Goal: Task Accomplishment & Management: Complete application form

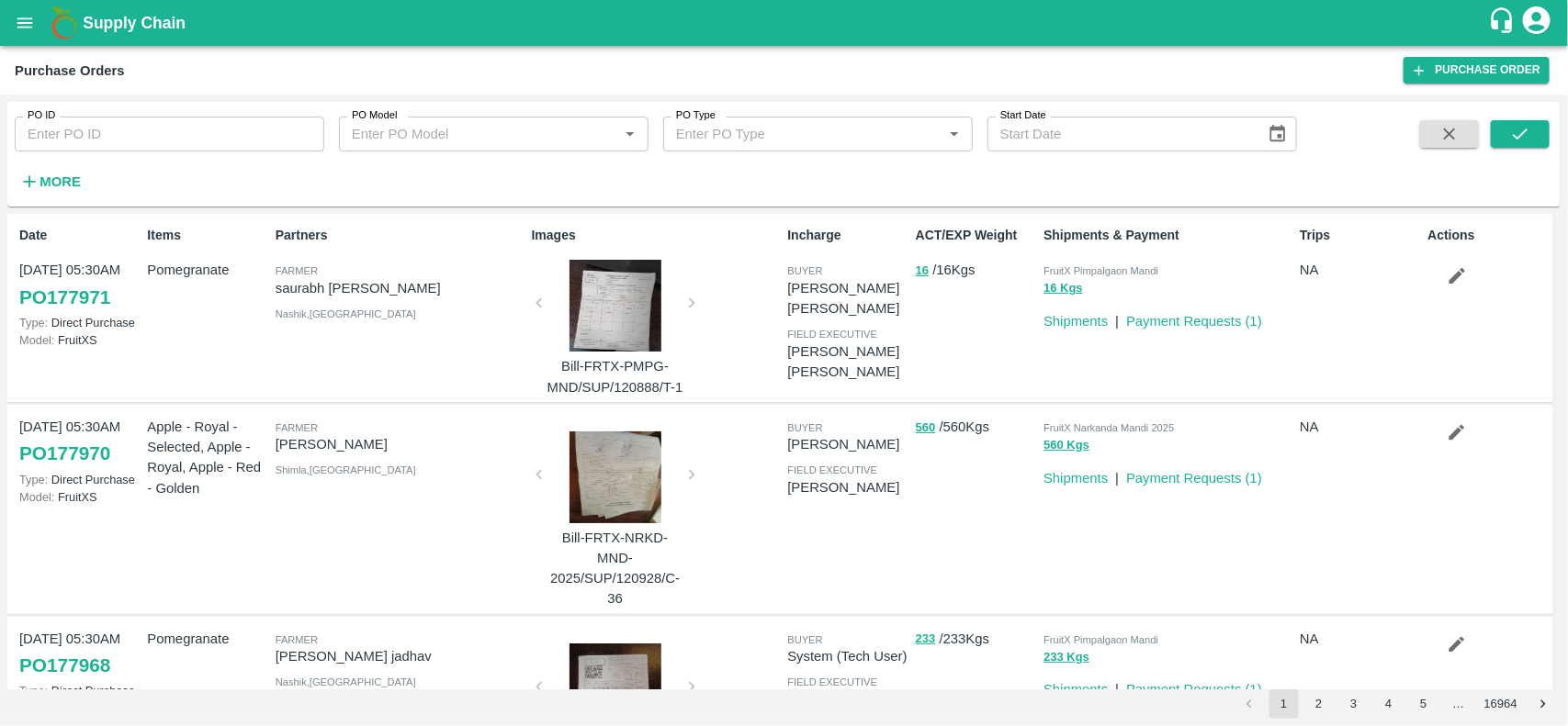
click at [25, 13] on icon "open drawer" at bounding box center [24, 22] width 20 height 20
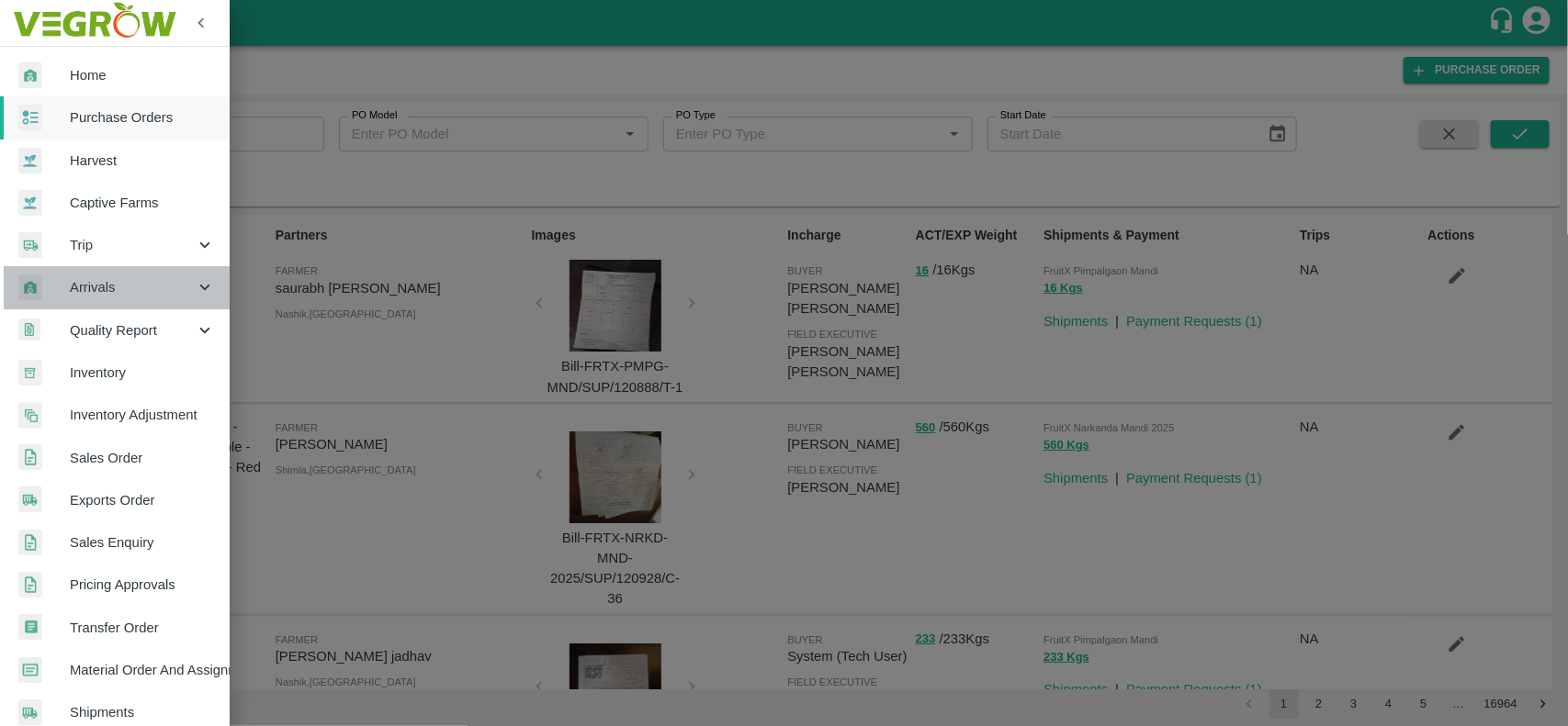
click at [140, 291] on span "Arrivals" at bounding box center [132, 287] width 125 height 20
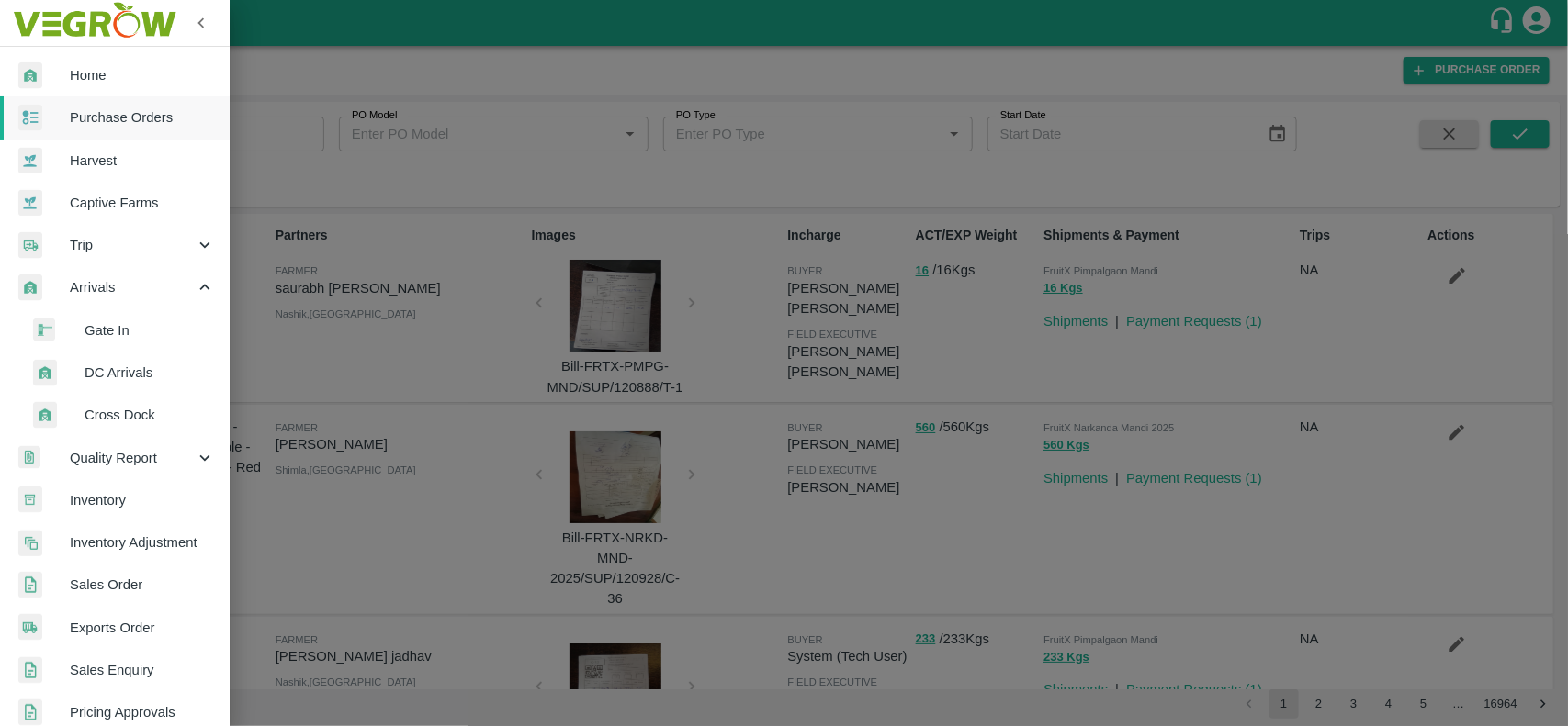
click at [152, 373] on span "DC Arrivals" at bounding box center [150, 373] width 131 height 20
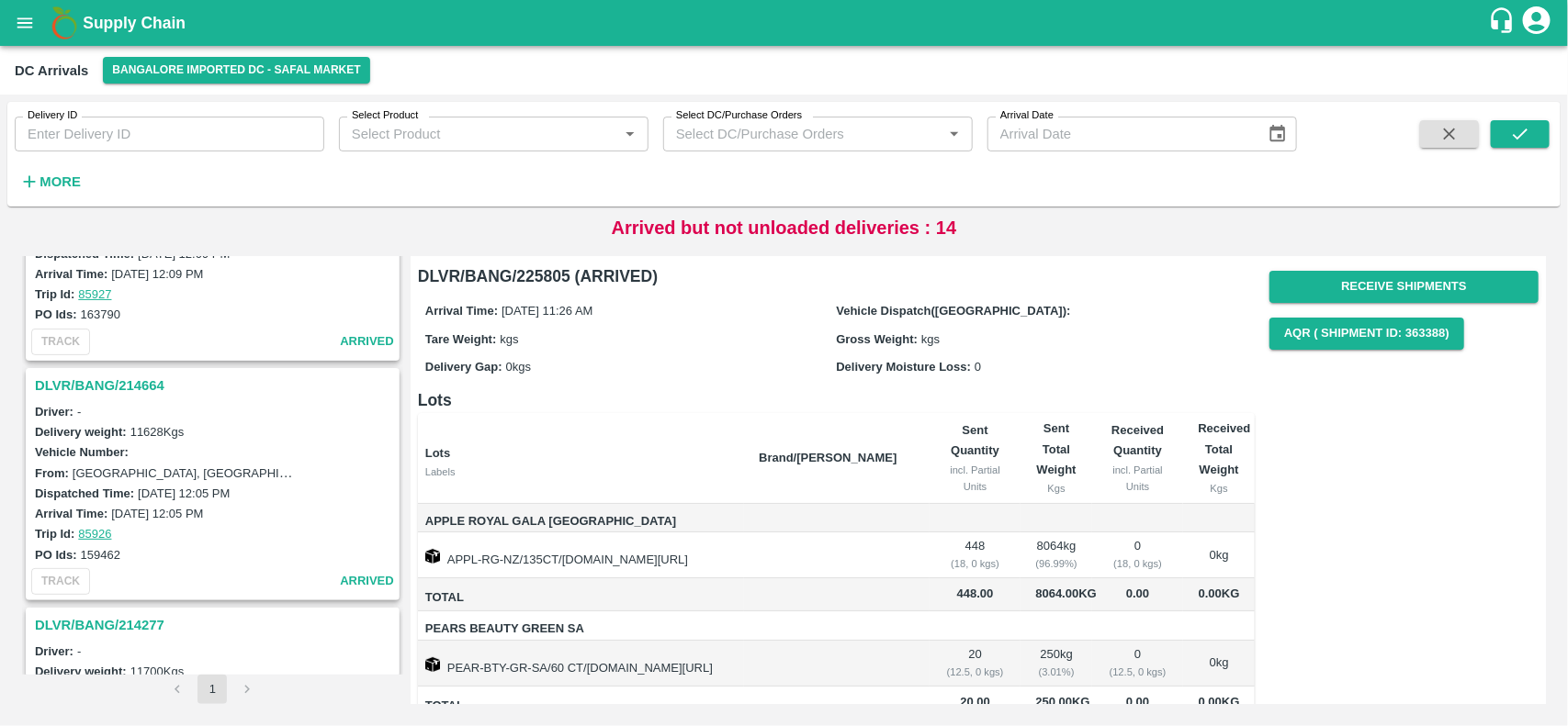
scroll to position [2976, 0]
click at [83, 373] on h3 "DLVR/BANG/214664" at bounding box center [215, 384] width 361 height 24
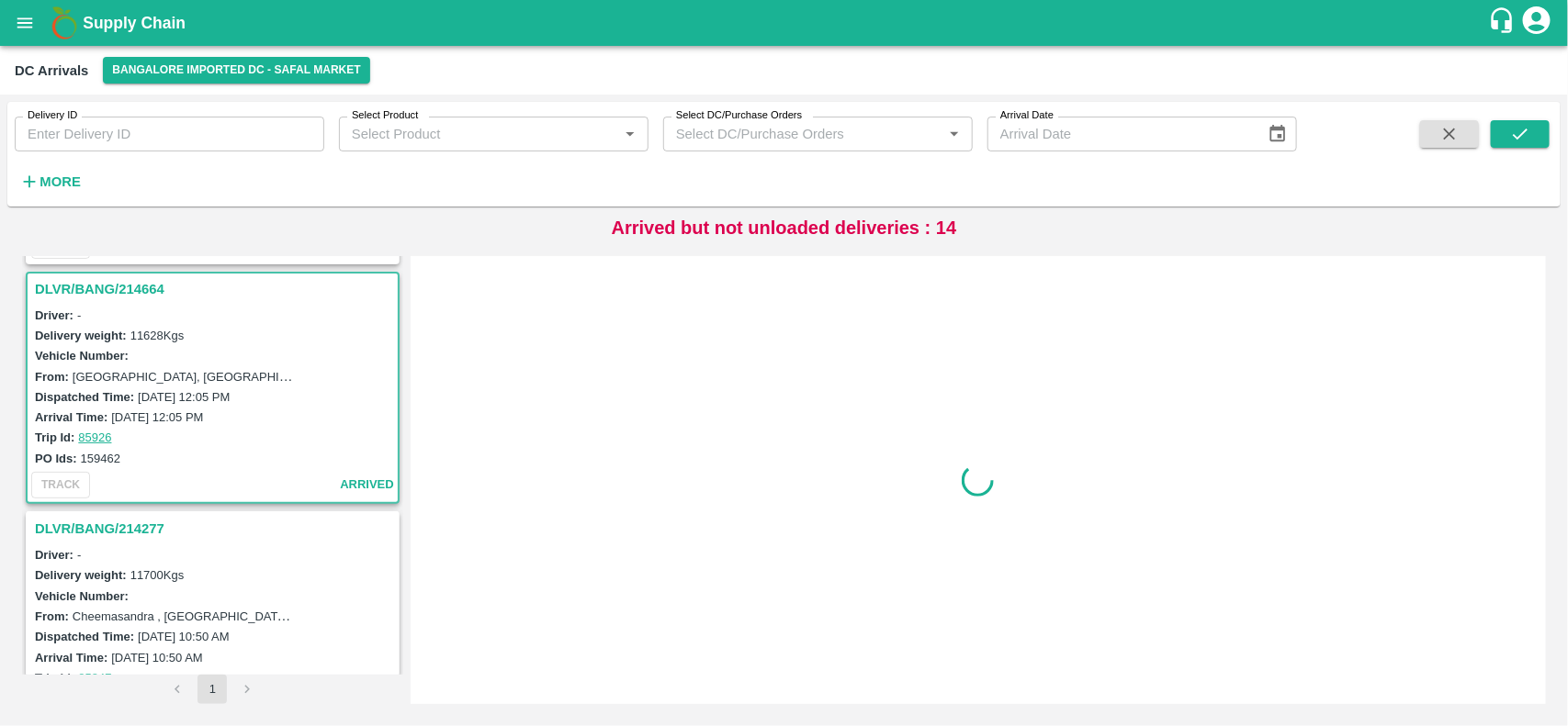
scroll to position [3074, 0]
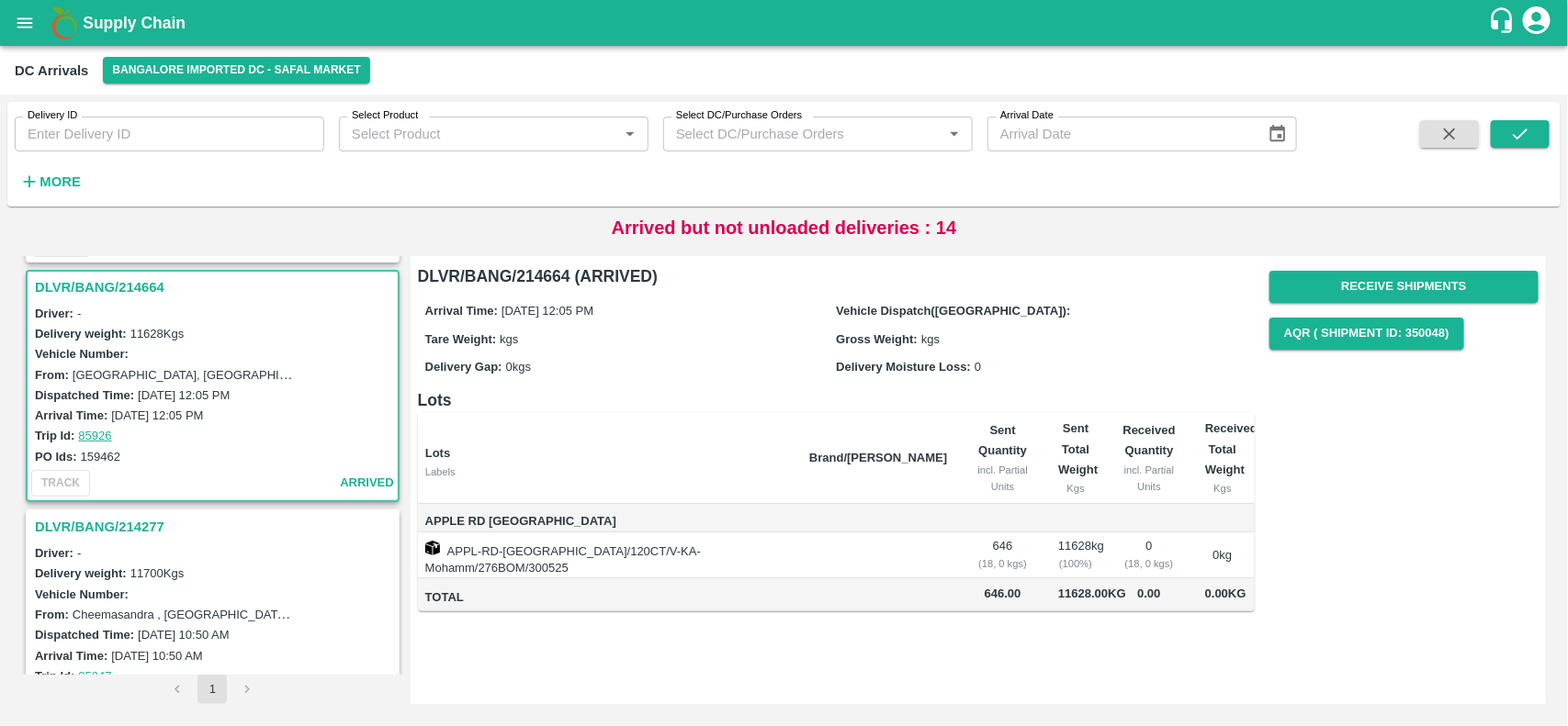
click at [85, 450] on label "159462" at bounding box center [100, 456] width 39 height 13
copy label "159462"
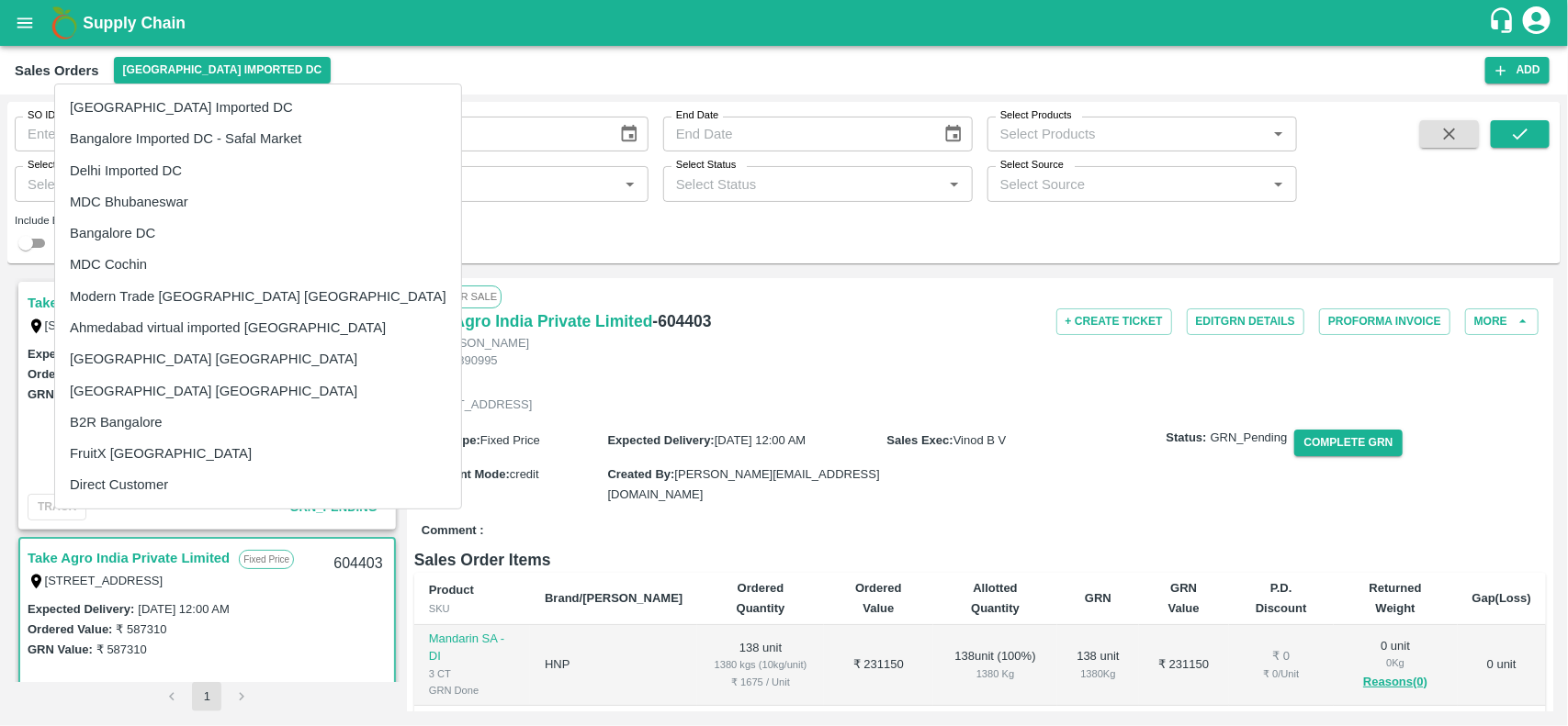
scroll to position [107, 0]
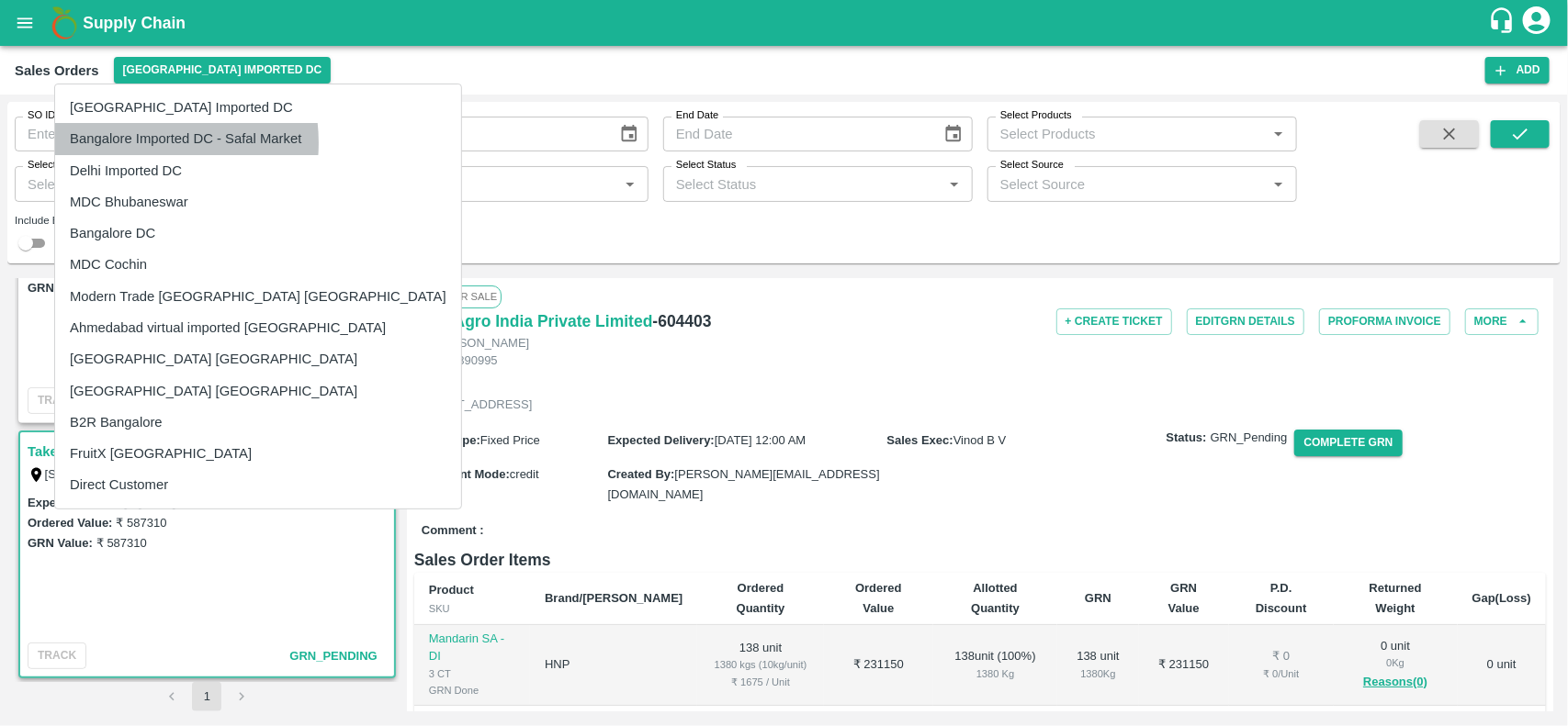
click at [147, 143] on li "Bangalore Imported DC - Safal Market" at bounding box center [258, 138] width 406 height 31
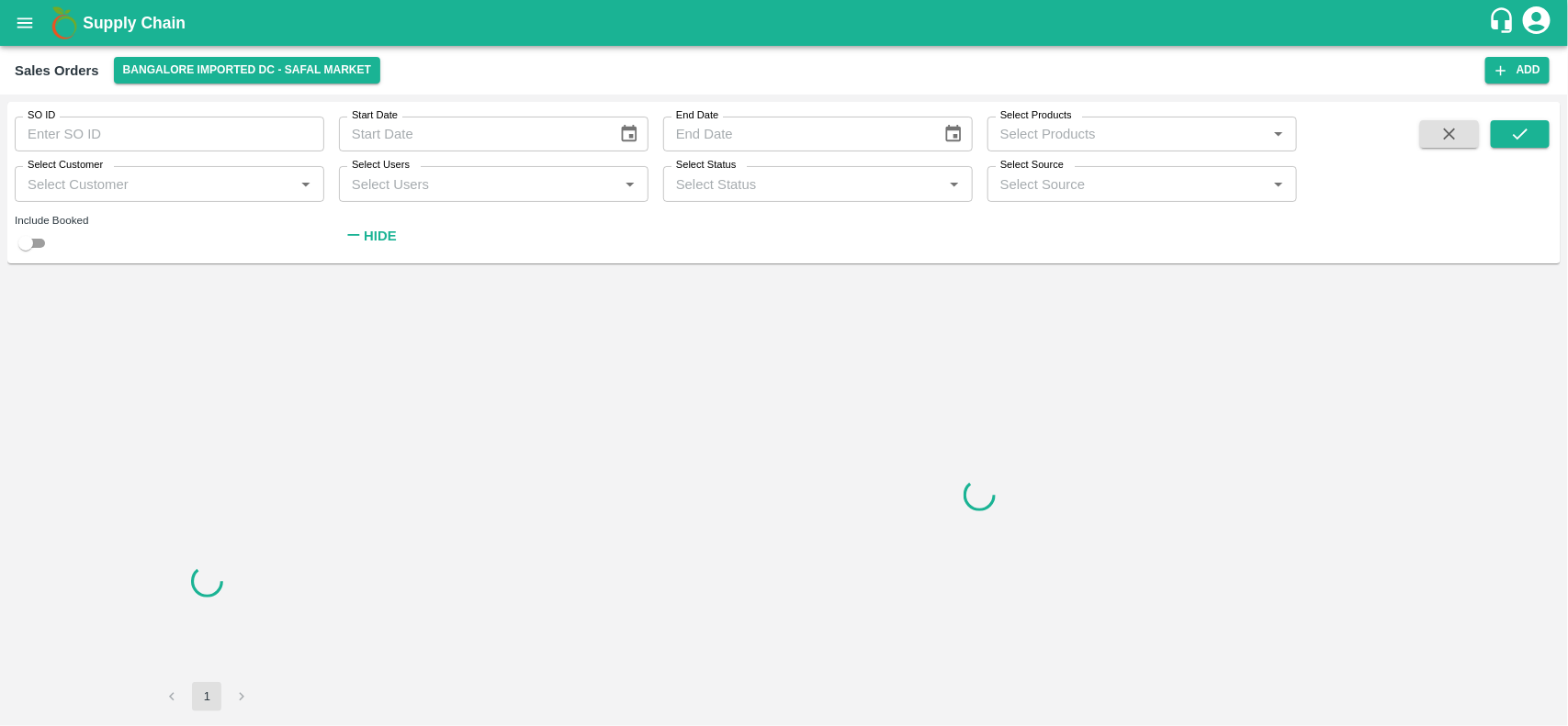
scroll to position [0, 0]
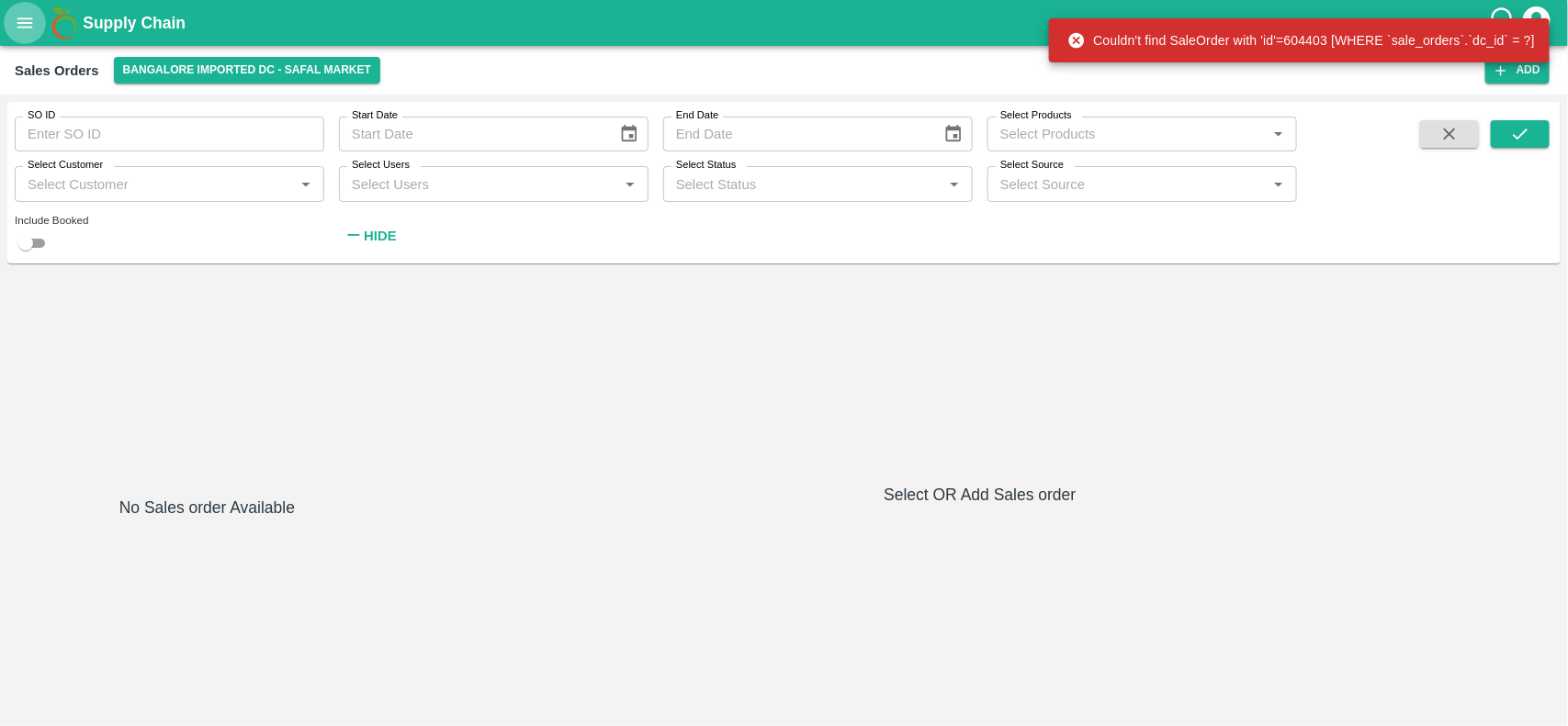
click at [18, 25] on icon "open drawer" at bounding box center [24, 22] width 20 height 20
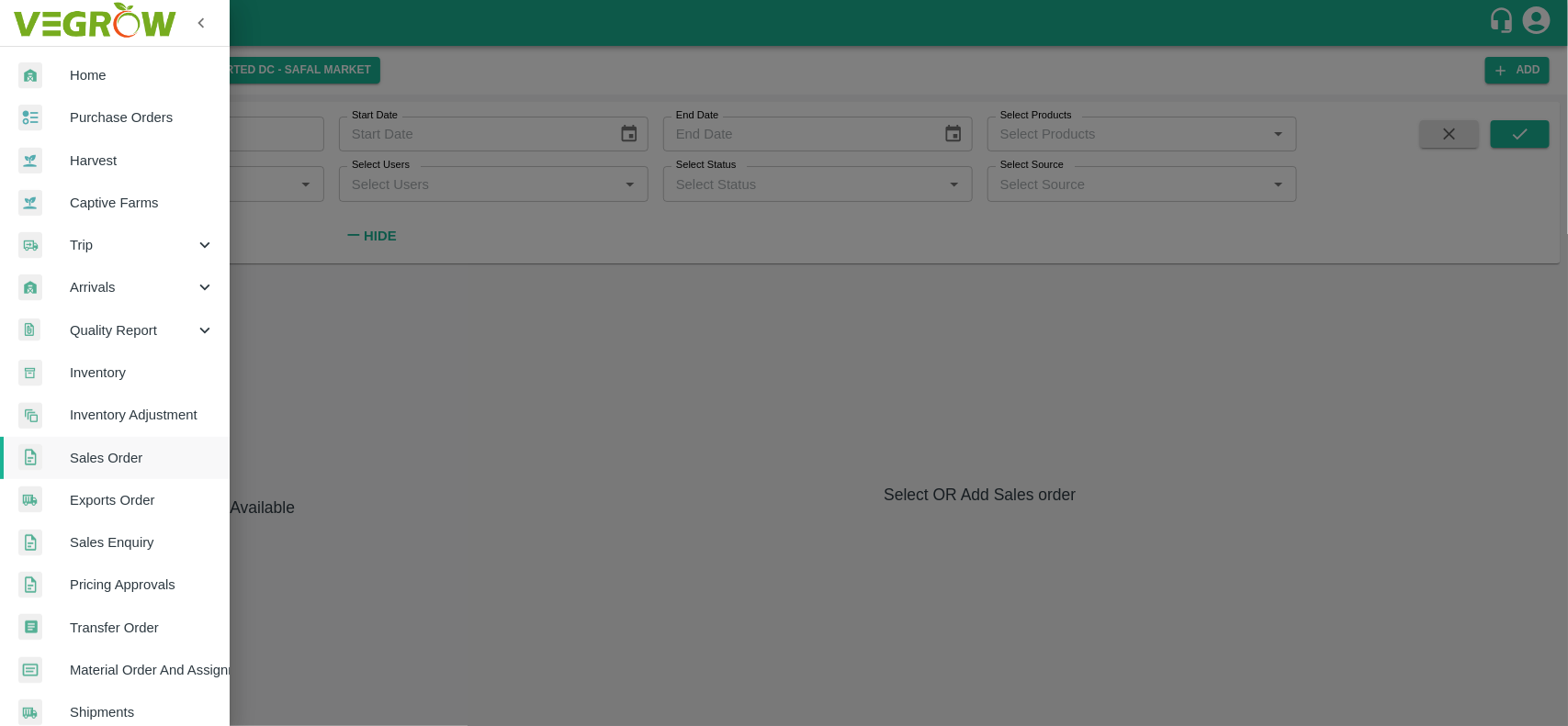
click at [99, 373] on span "Inventory" at bounding box center [142, 373] width 145 height 20
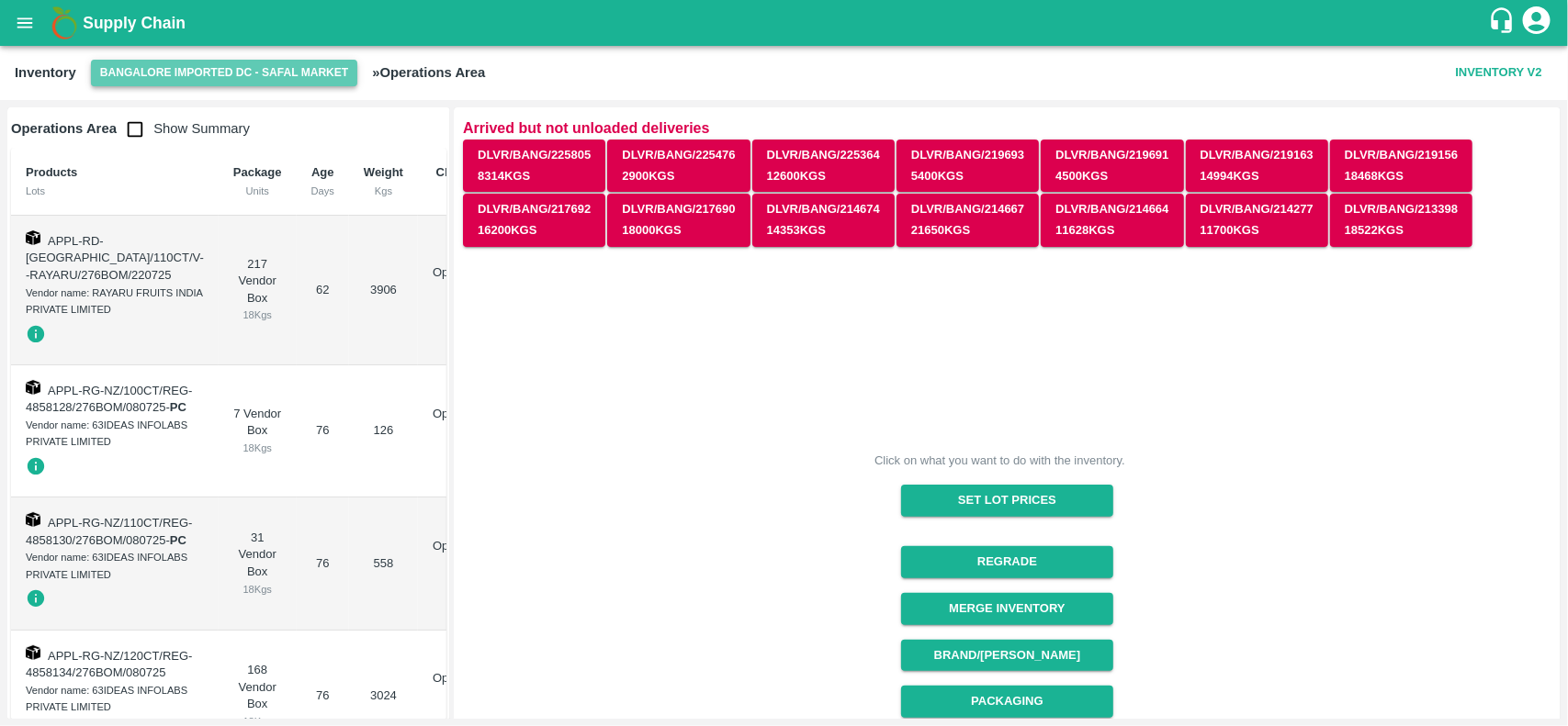
click at [125, 73] on button "Bangalore Imported DC - Safal Market" at bounding box center [224, 73] width 267 height 27
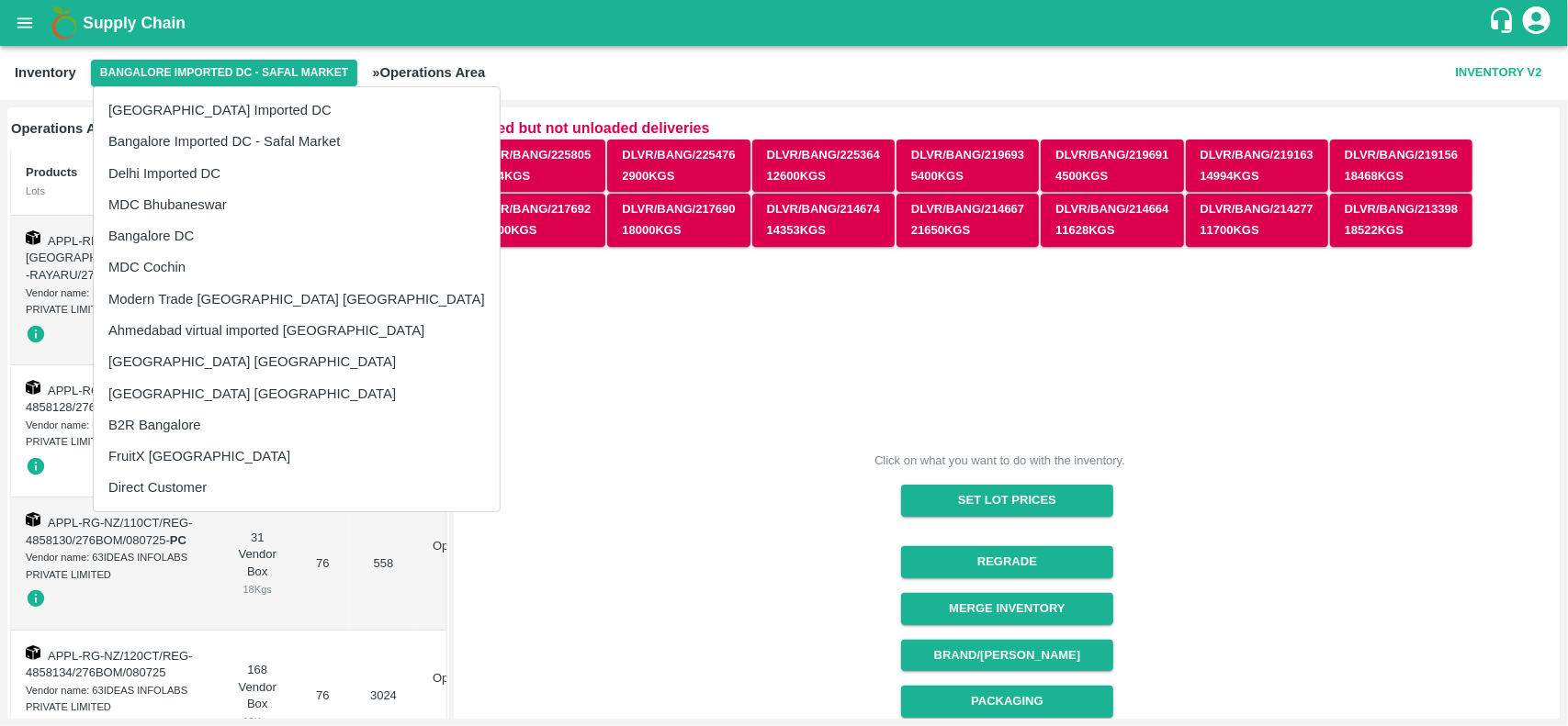
click at [25, 28] on div at bounding box center [784, 363] width 1568 height 726
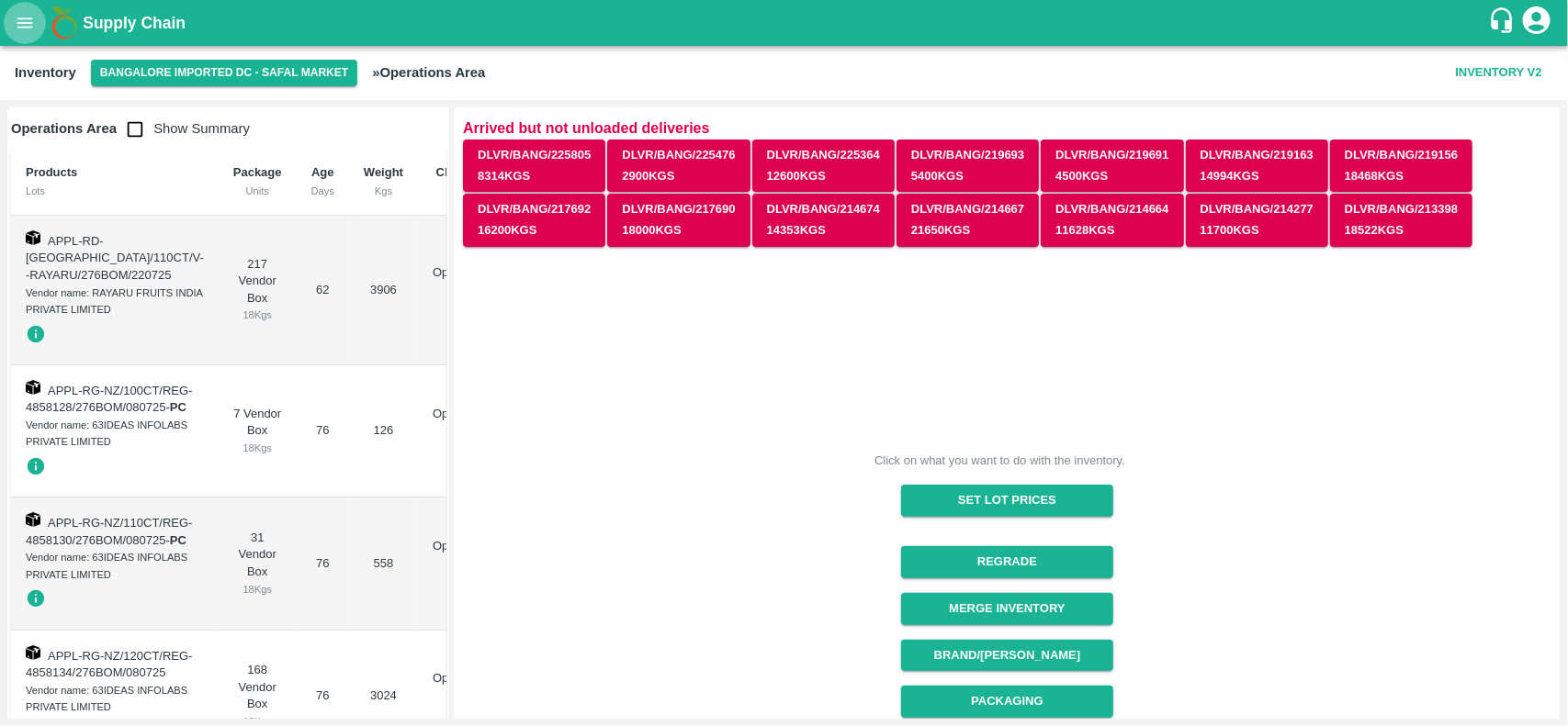
click at [25, 28] on icon "open drawer" at bounding box center [25, 22] width 15 height 10
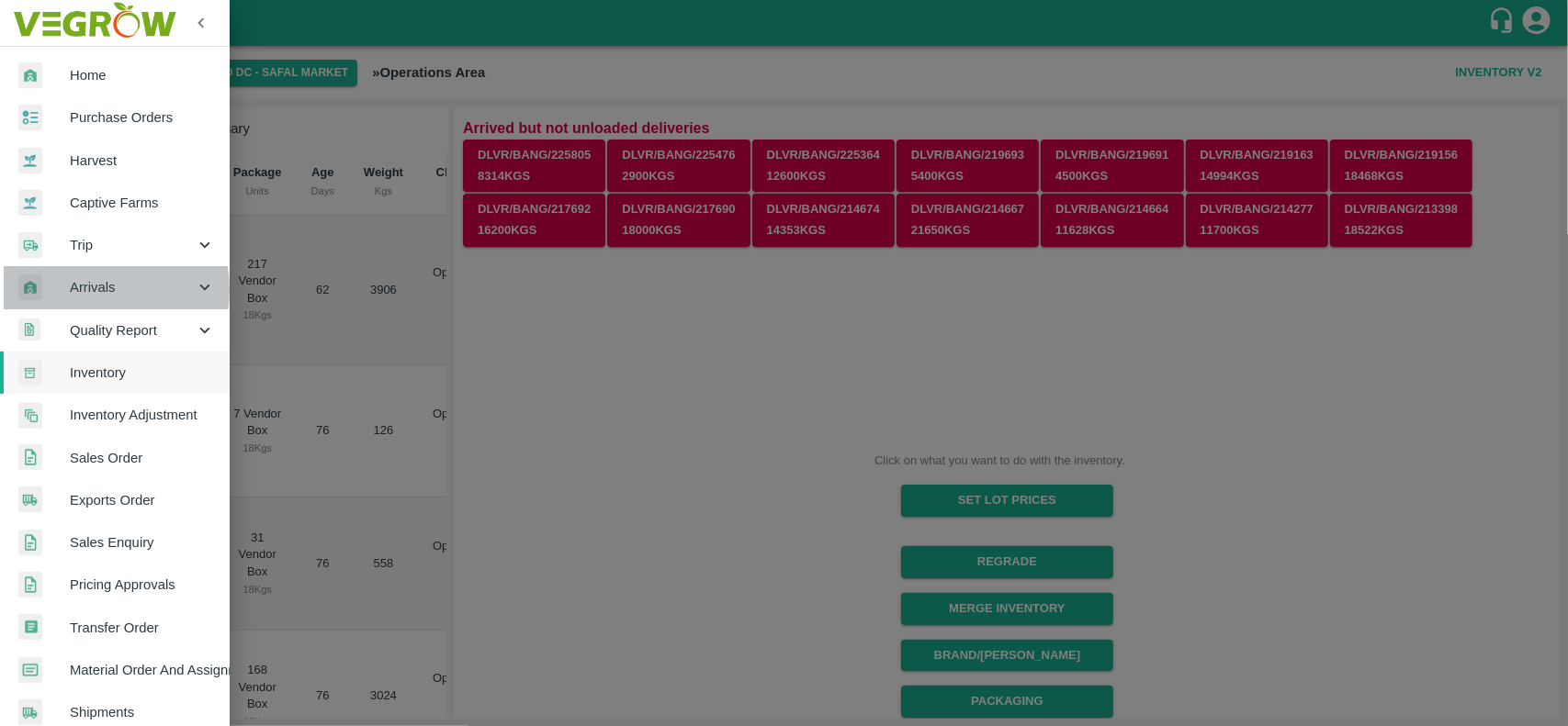
click at [81, 290] on span "Arrivals" at bounding box center [132, 287] width 125 height 20
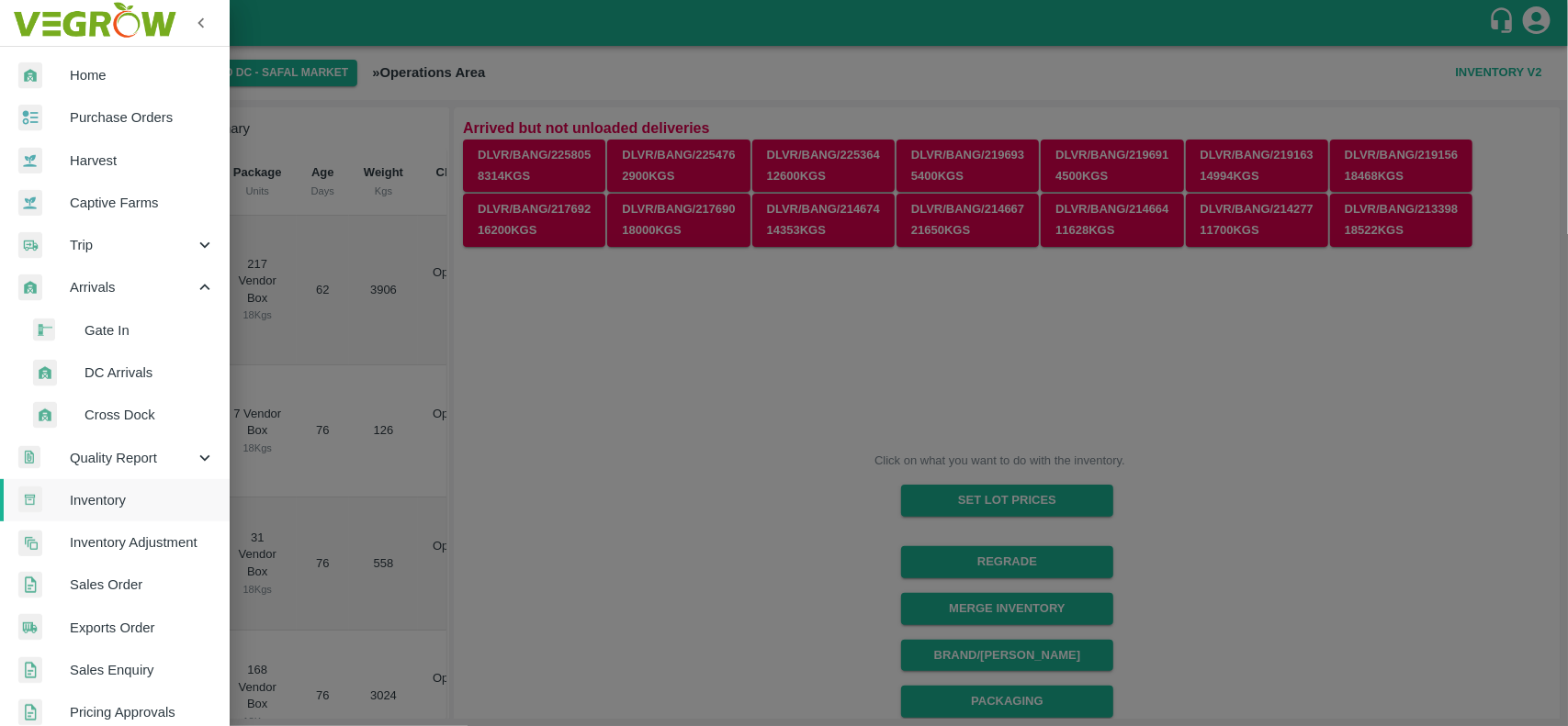
click at [111, 366] on span "DC Arrivals" at bounding box center [150, 373] width 131 height 20
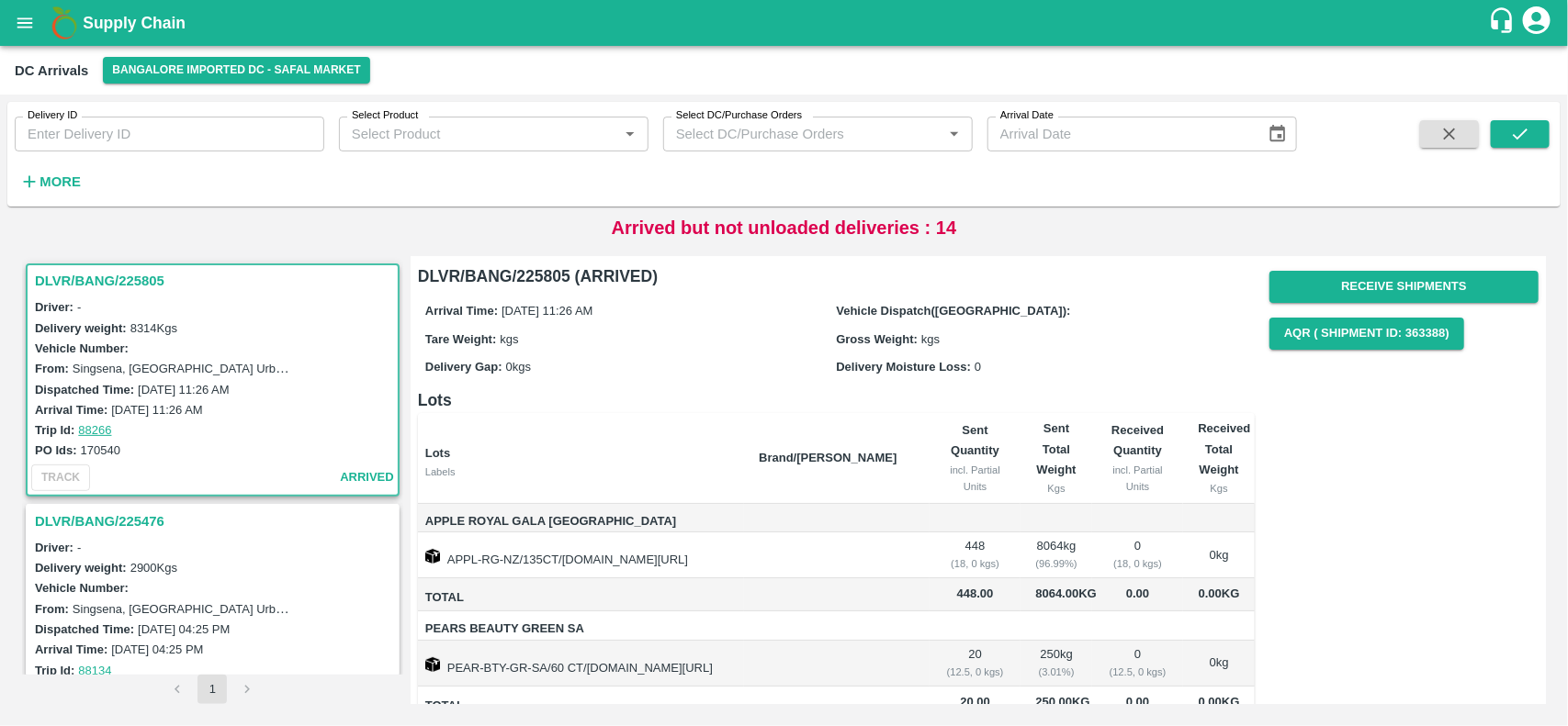
click at [75, 271] on h3 "DLVR/BANG/225805" at bounding box center [215, 280] width 361 height 24
click at [112, 516] on h3 "DLVR/BANG/225476" at bounding box center [215, 521] width 361 height 24
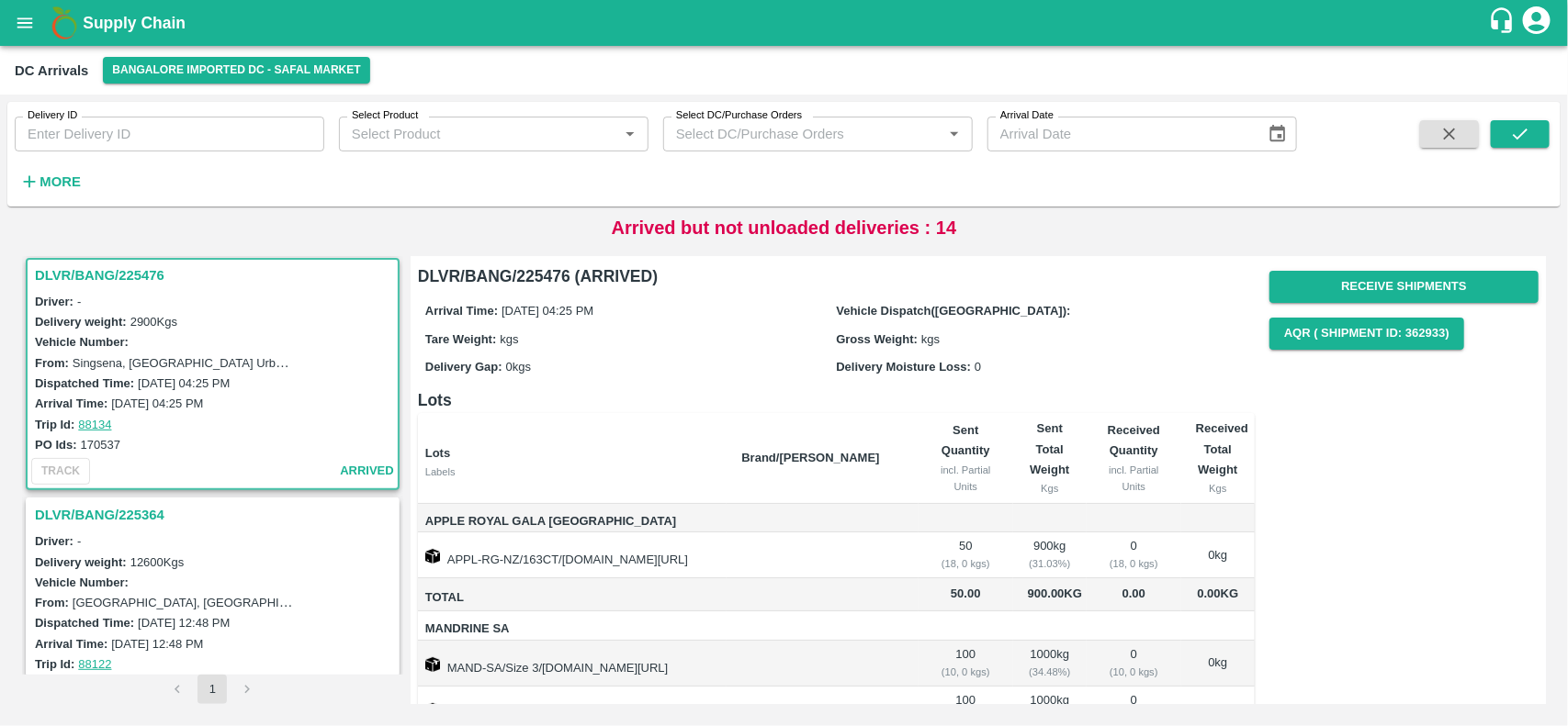
scroll to position [345, 0]
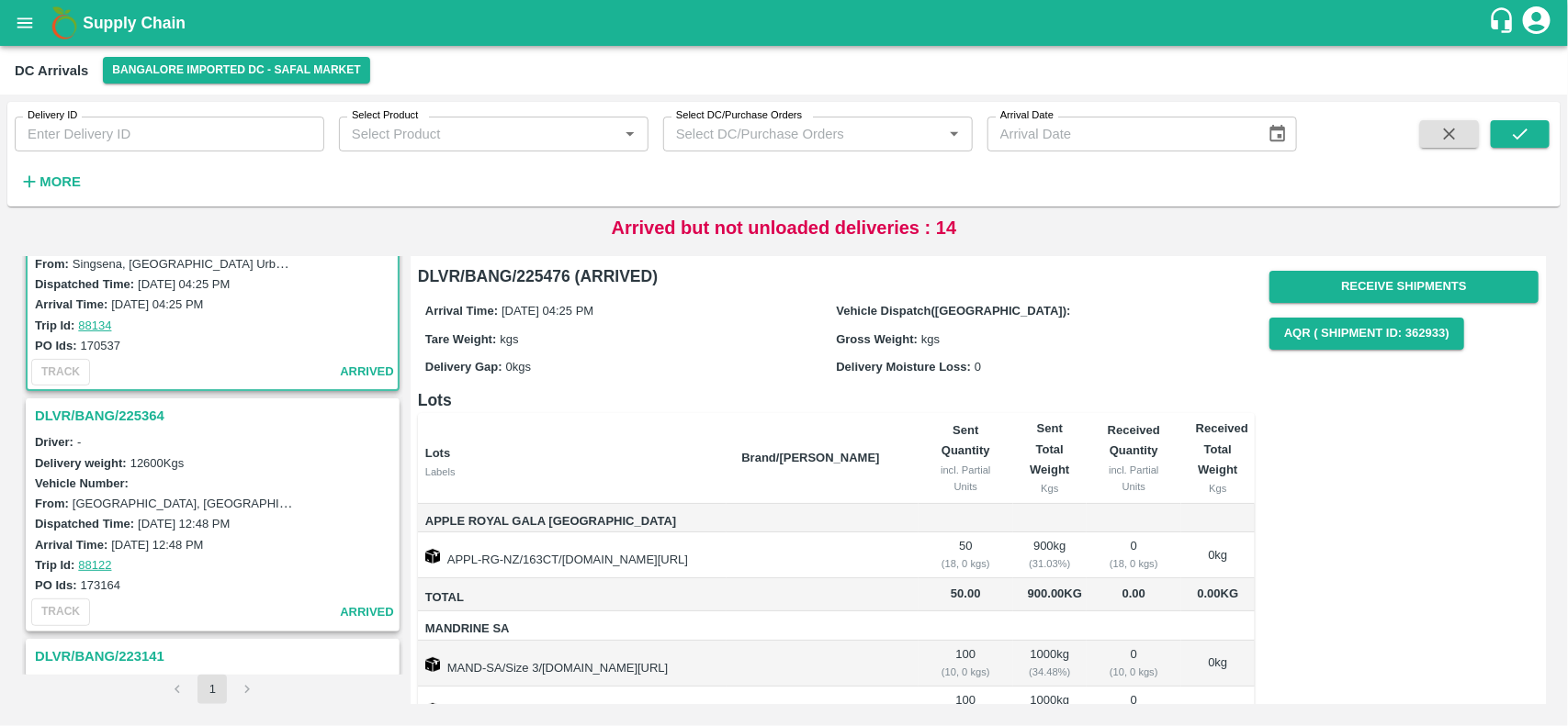
click at [63, 406] on h3 "DLVR/BANG/225364" at bounding box center [215, 415] width 361 height 24
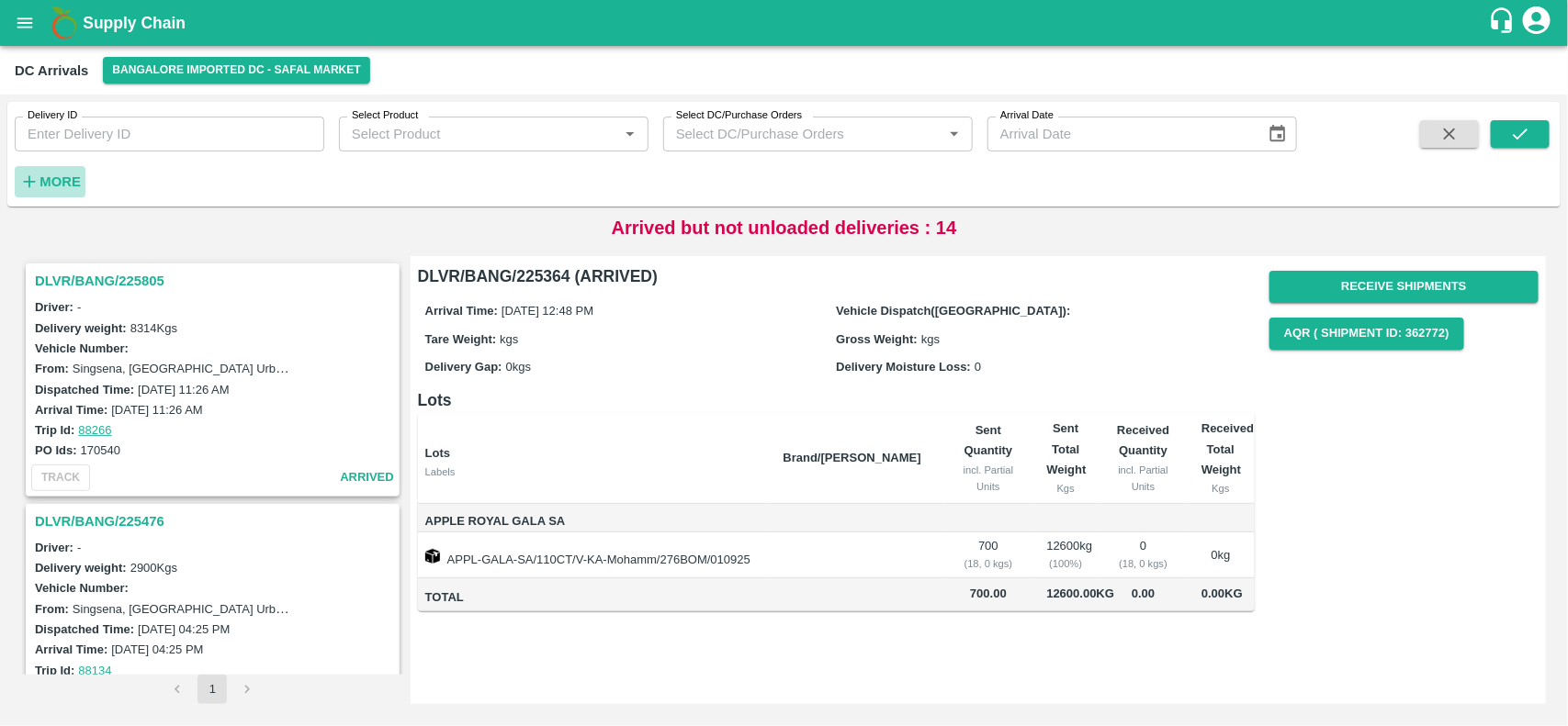
click at [46, 182] on strong "More" at bounding box center [59, 181] width 41 height 14
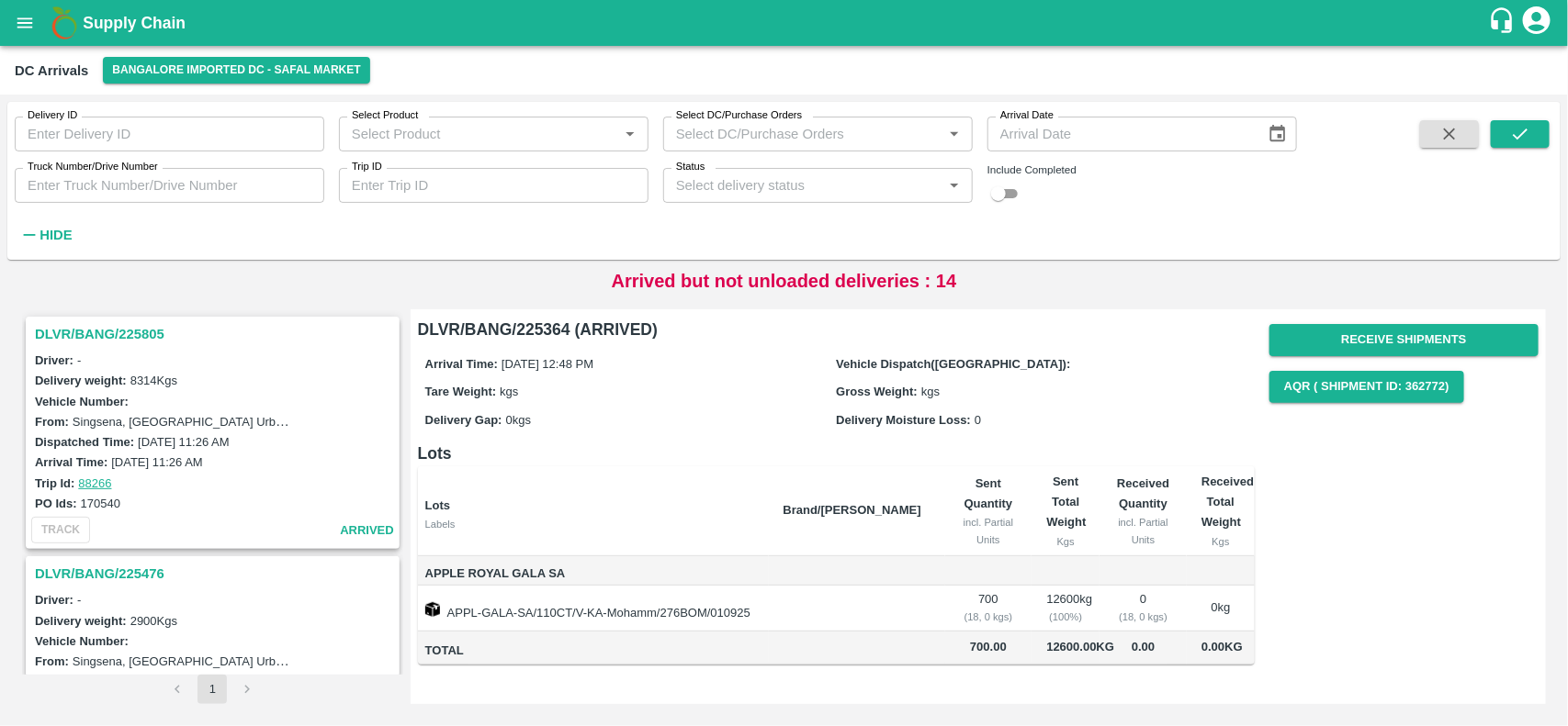
click at [430, 133] on input "Select Product" at bounding box center [478, 133] width 268 height 24
type input "va"
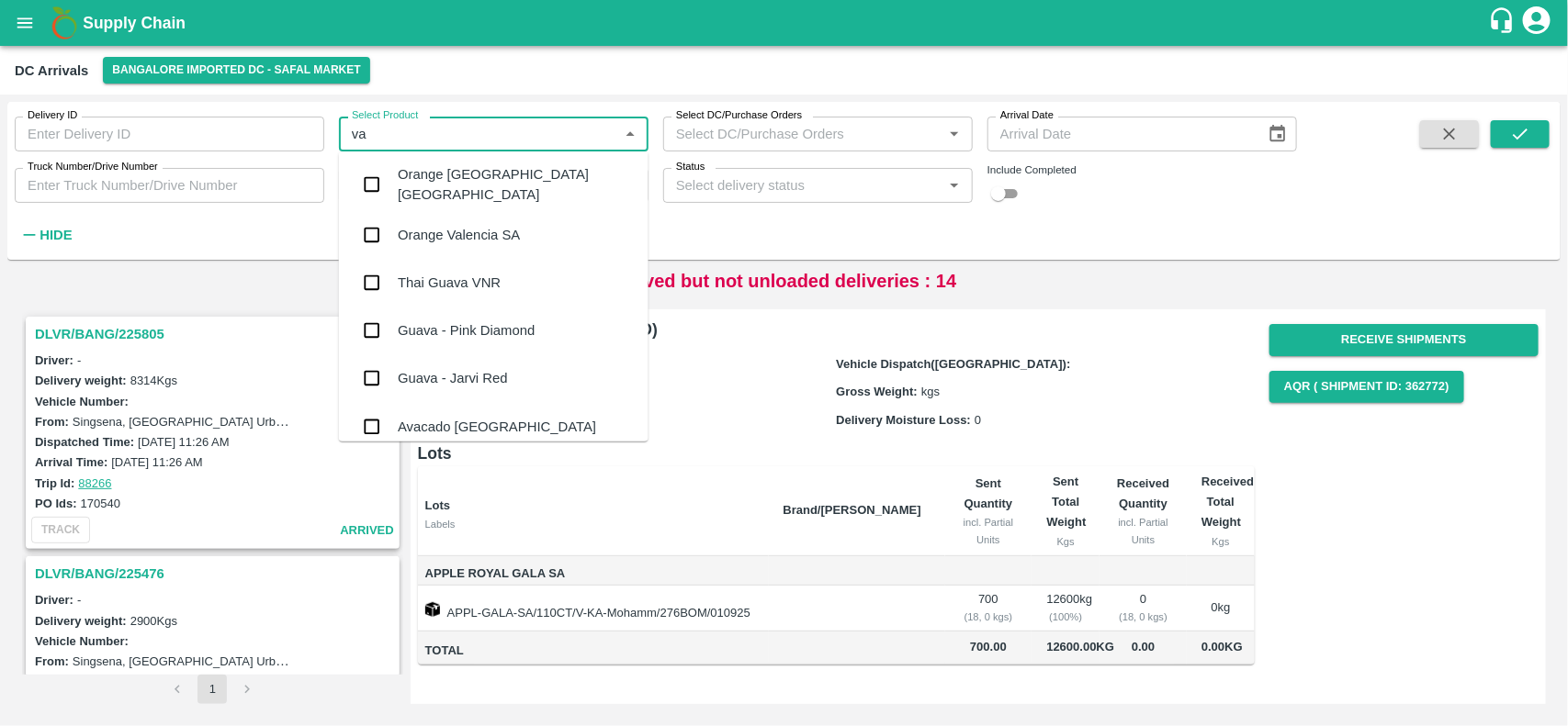
click at [438, 218] on div "Orange Valencia SA" at bounding box center [494, 235] width 310 height 48
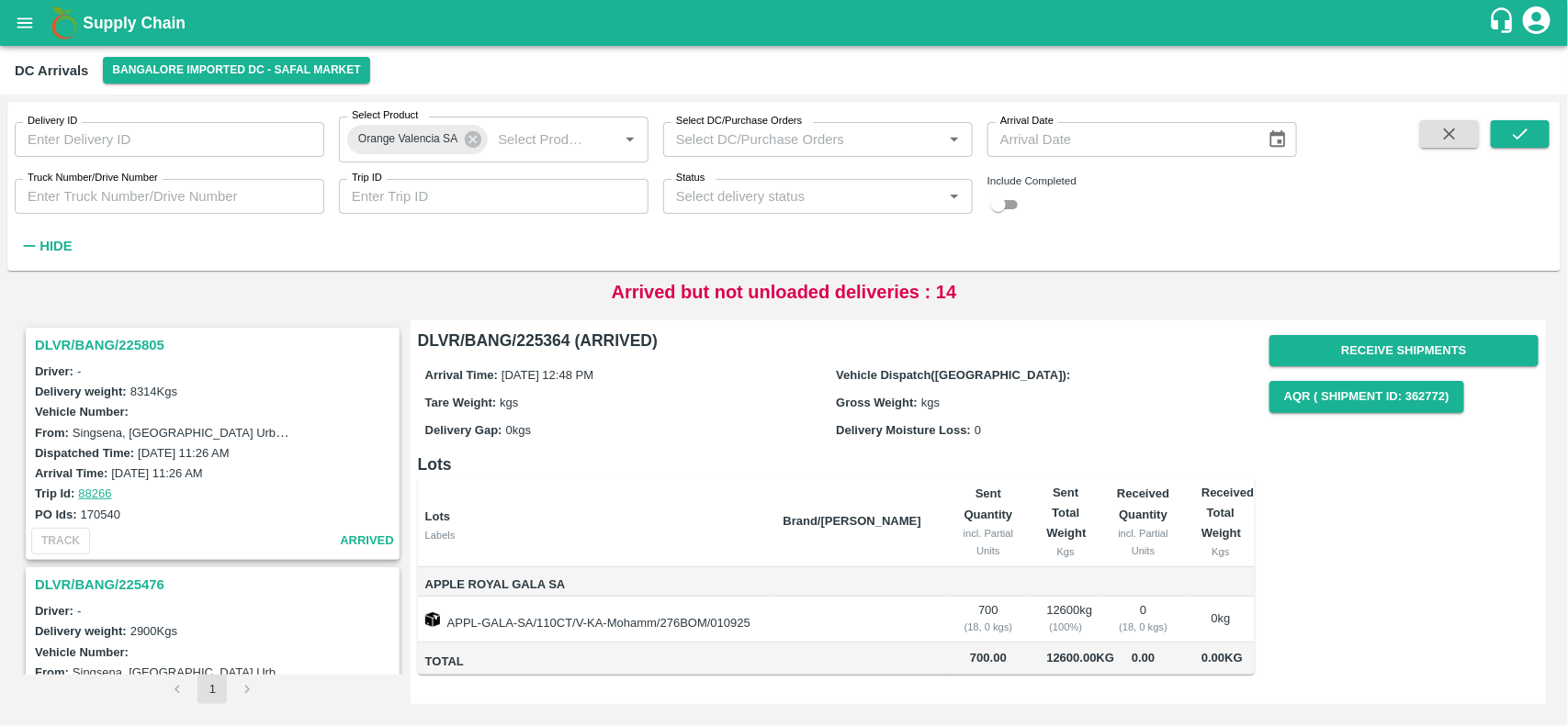
click at [1480, 139] on span at bounding box center [1449, 190] width 73 height 140
click at [1500, 138] on button "submit" at bounding box center [1520, 133] width 59 height 28
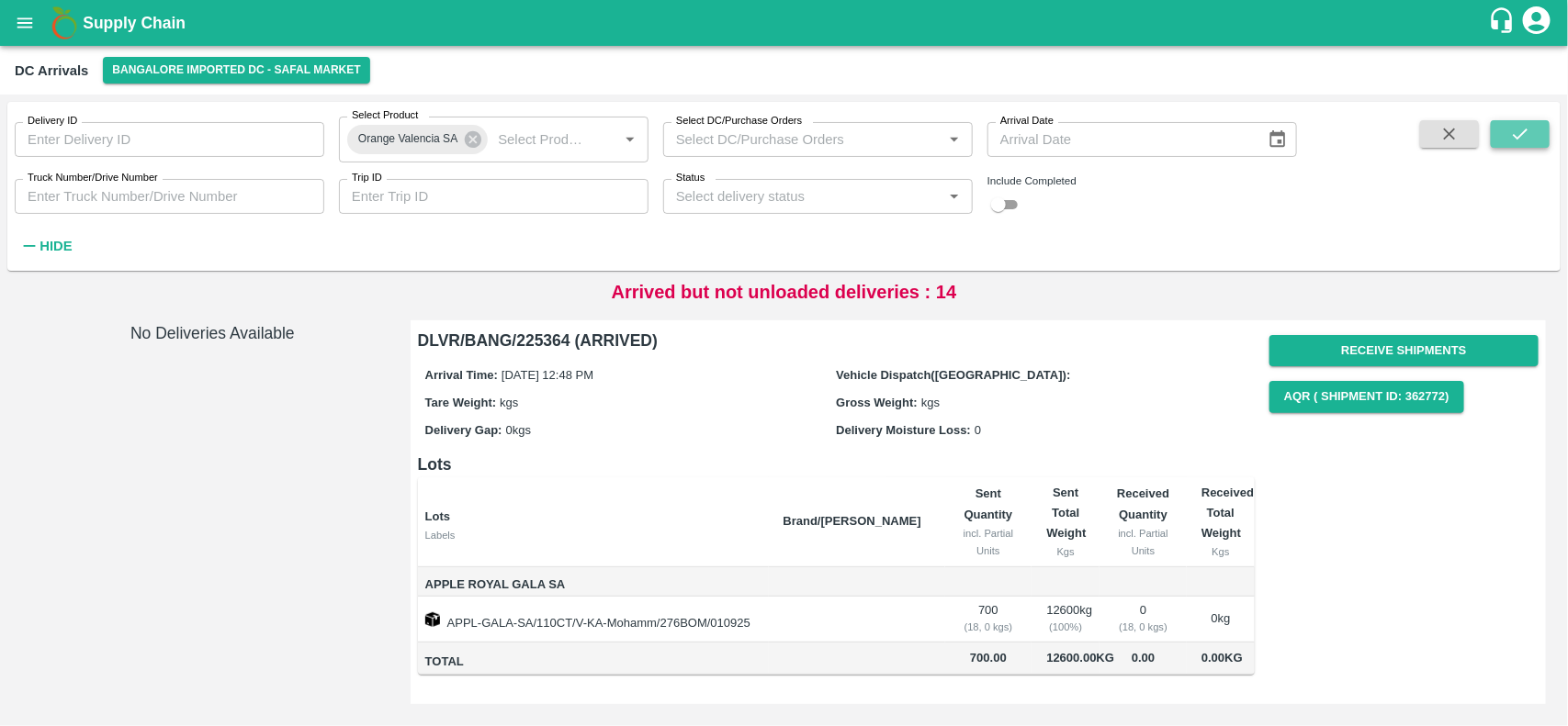
click at [1511, 135] on icon "submit" at bounding box center [1520, 133] width 20 height 20
click at [23, 20] on icon "open drawer" at bounding box center [24, 22] width 20 height 20
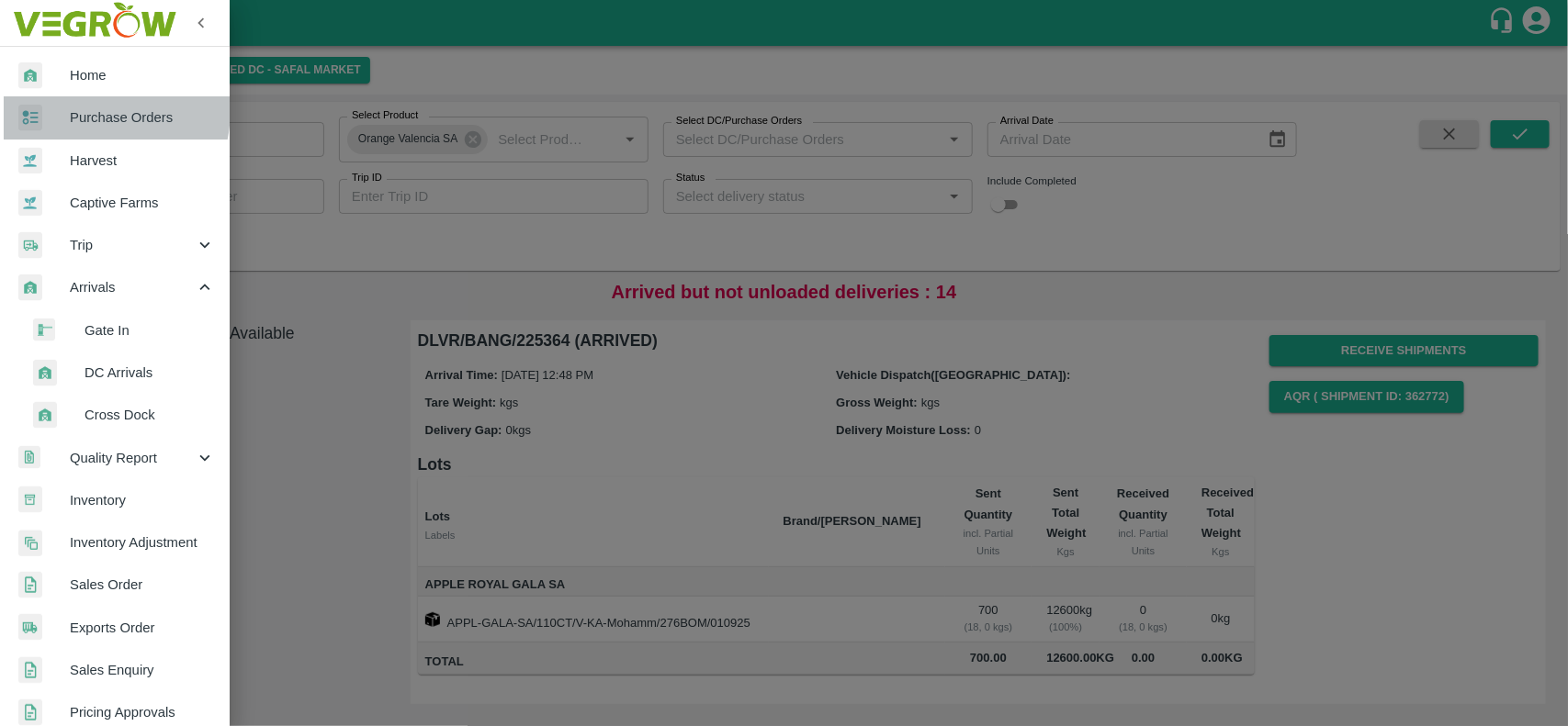
click at [71, 109] on span "Purchase Orders" at bounding box center [142, 117] width 145 height 20
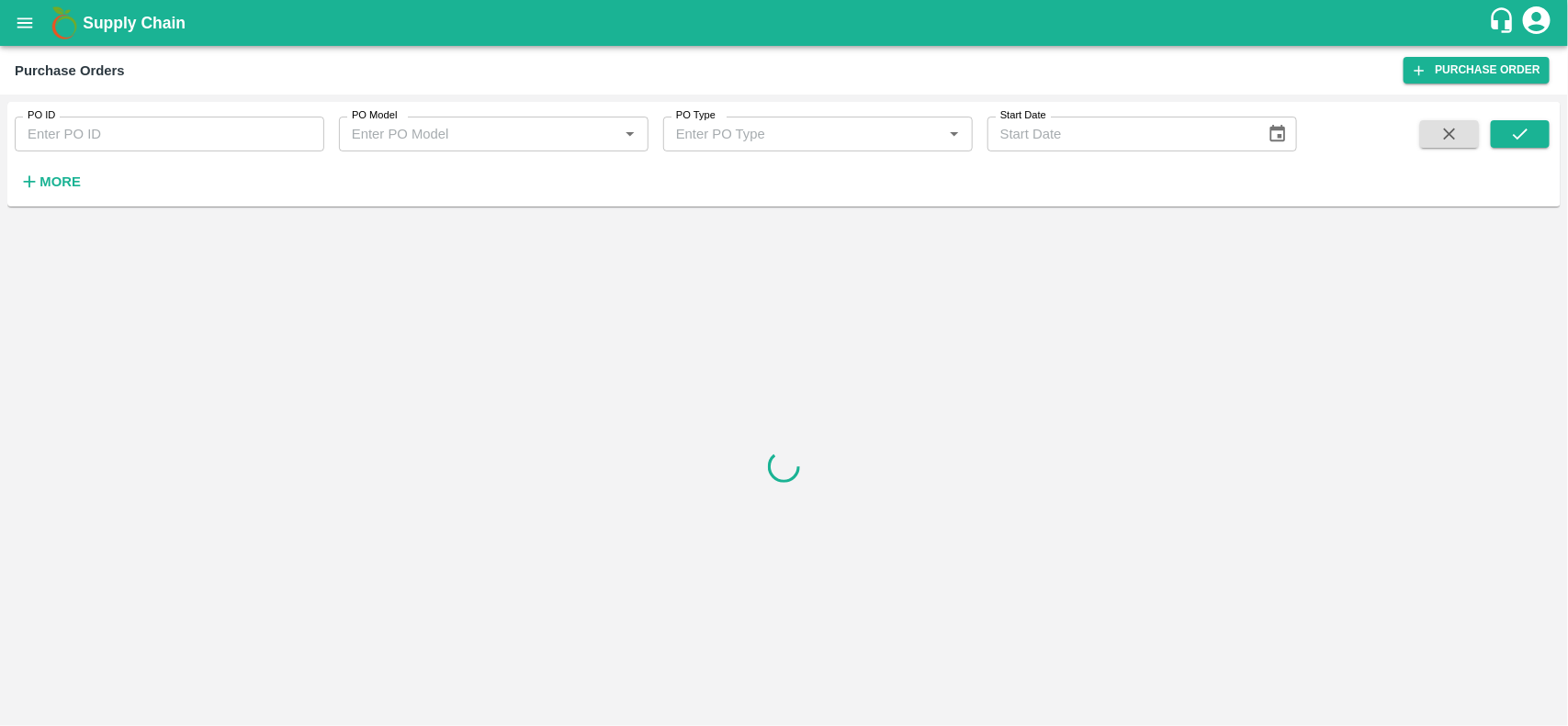
click at [70, 176] on strong "More" at bounding box center [59, 181] width 41 height 14
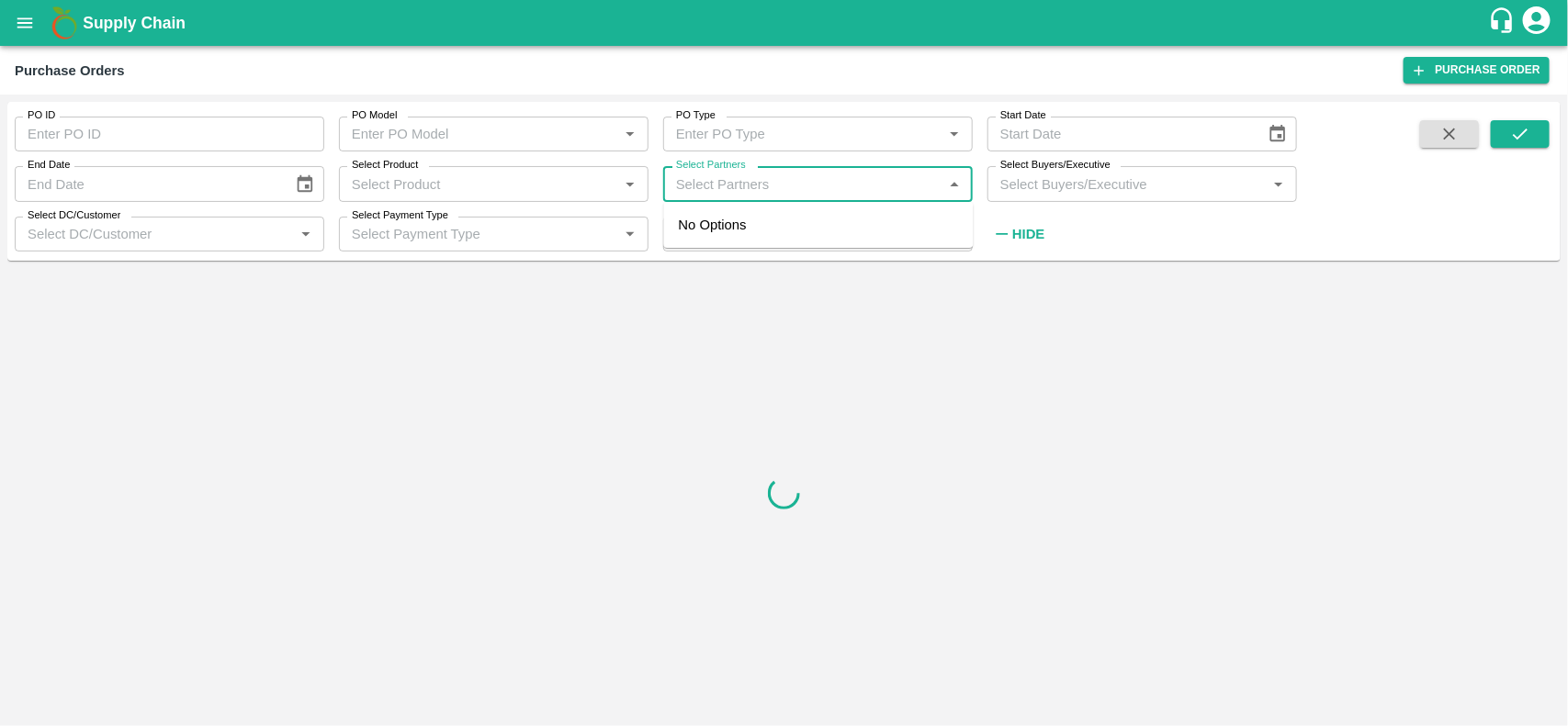
click at [743, 191] on input "Select Partners" at bounding box center [803, 183] width 268 height 24
type input "DFC GLOB"
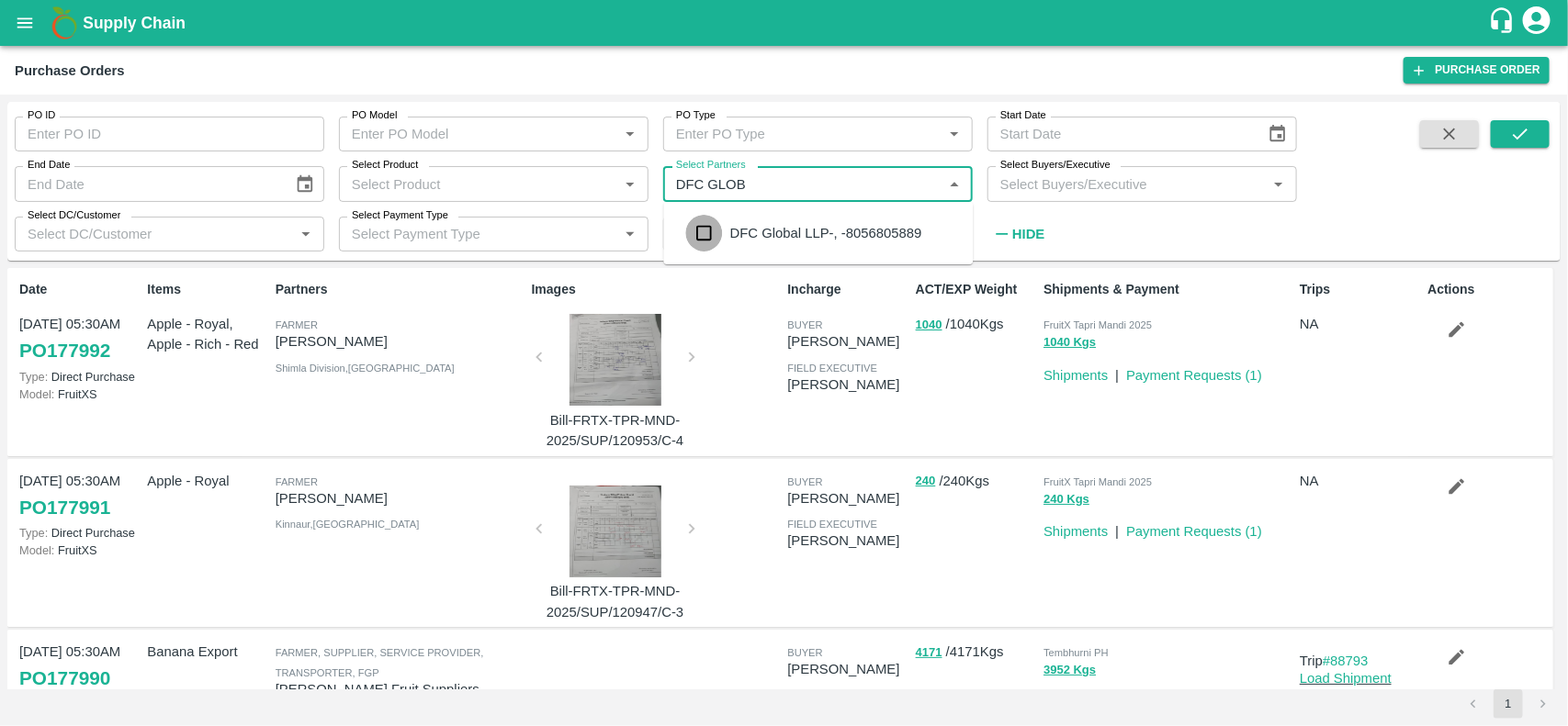
click at [704, 241] on input "checkbox" at bounding box center [704, 233] width 37 height 37
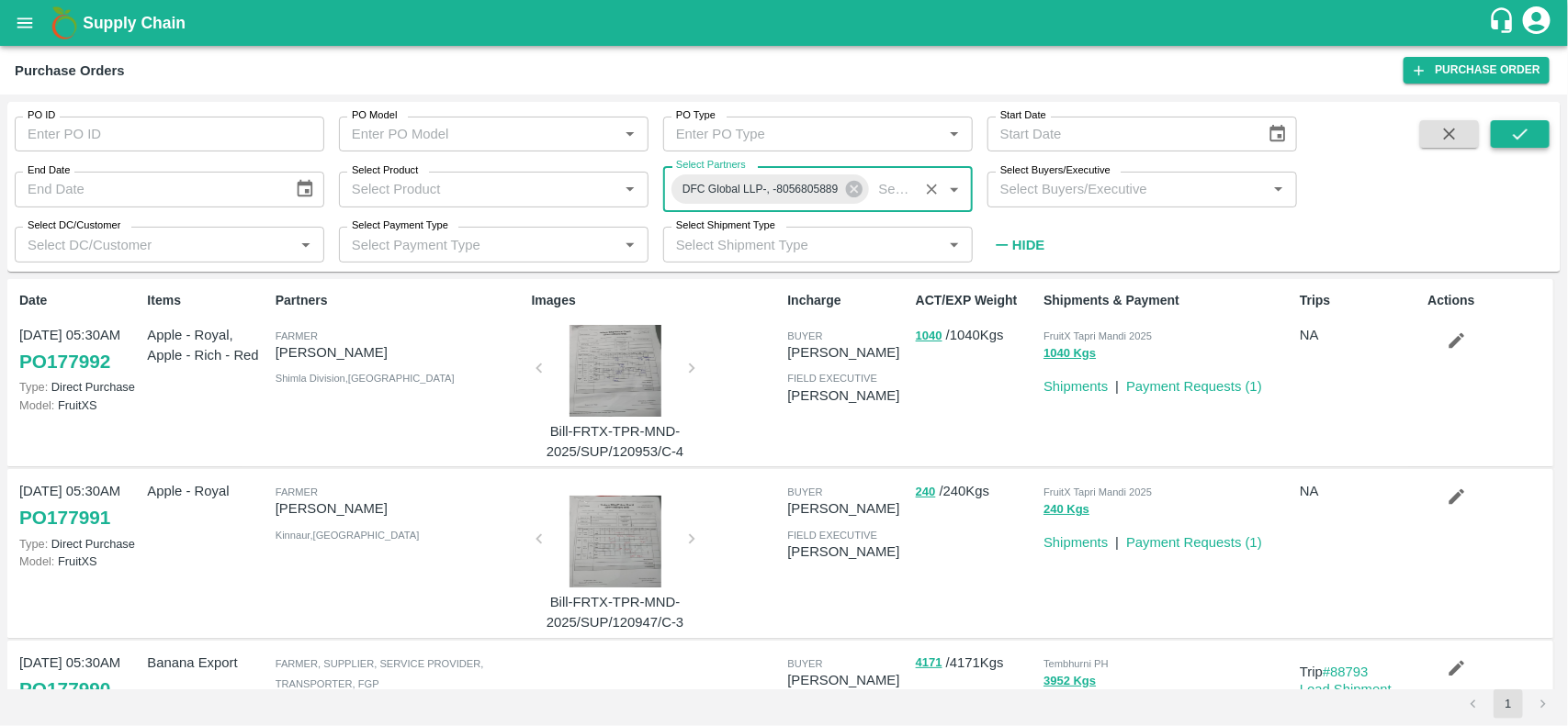
click at [1514, 140] on icon "submit" at bounding box center [1520, 133] width 20 height 20
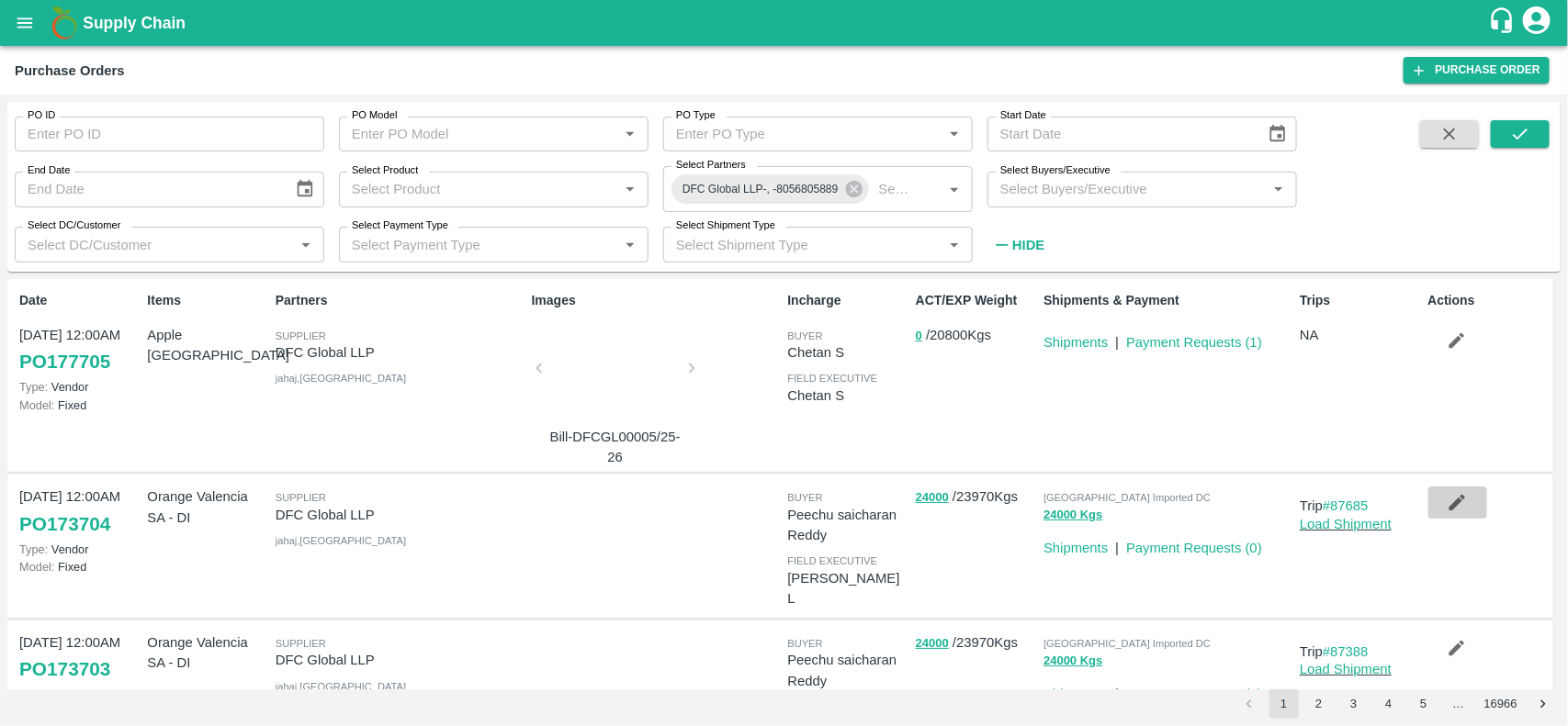
click at [1432, 503] on button "button" at bounding box center [1458, 502] width 59 height 31
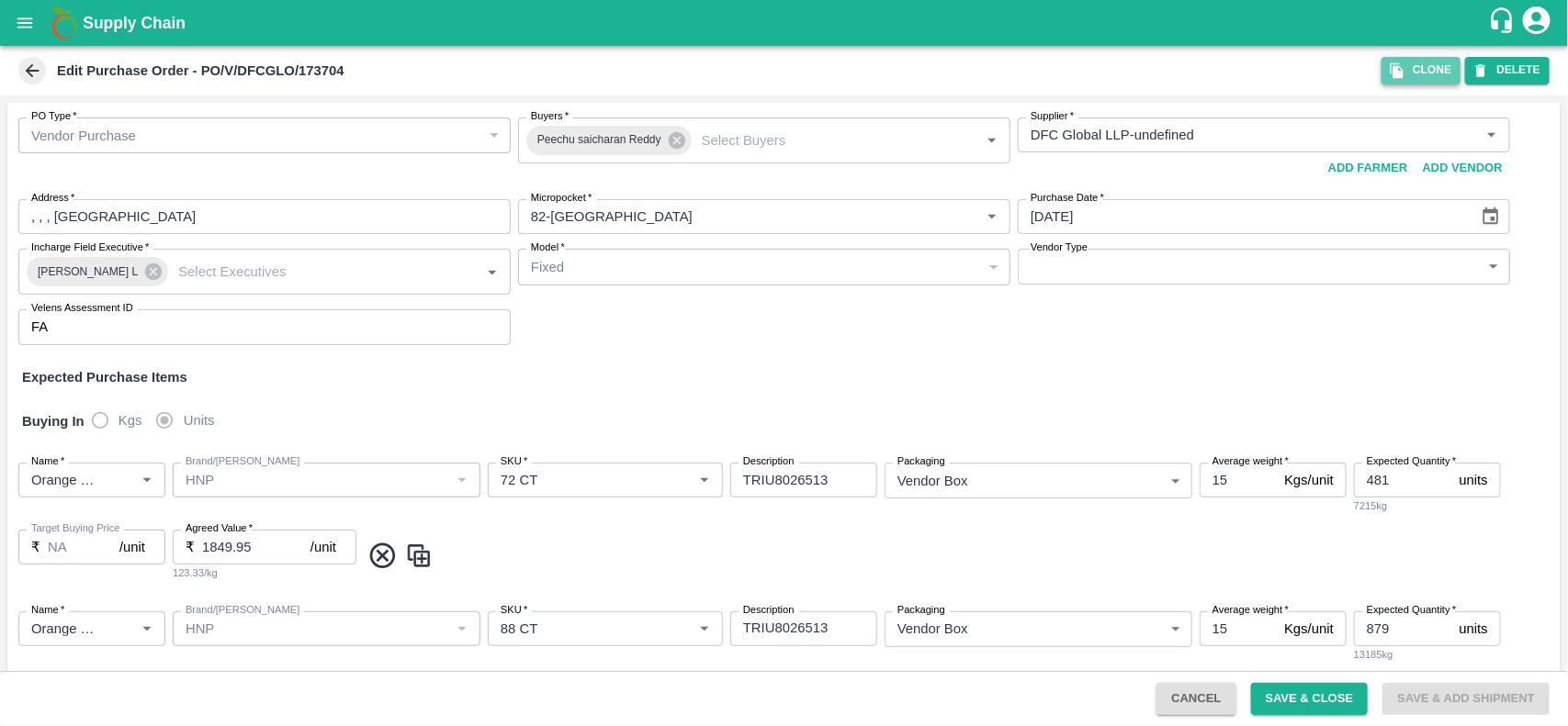
click at [1416, 74] on button "Clone" at bounding box center [1421, 71] width 79 height 27
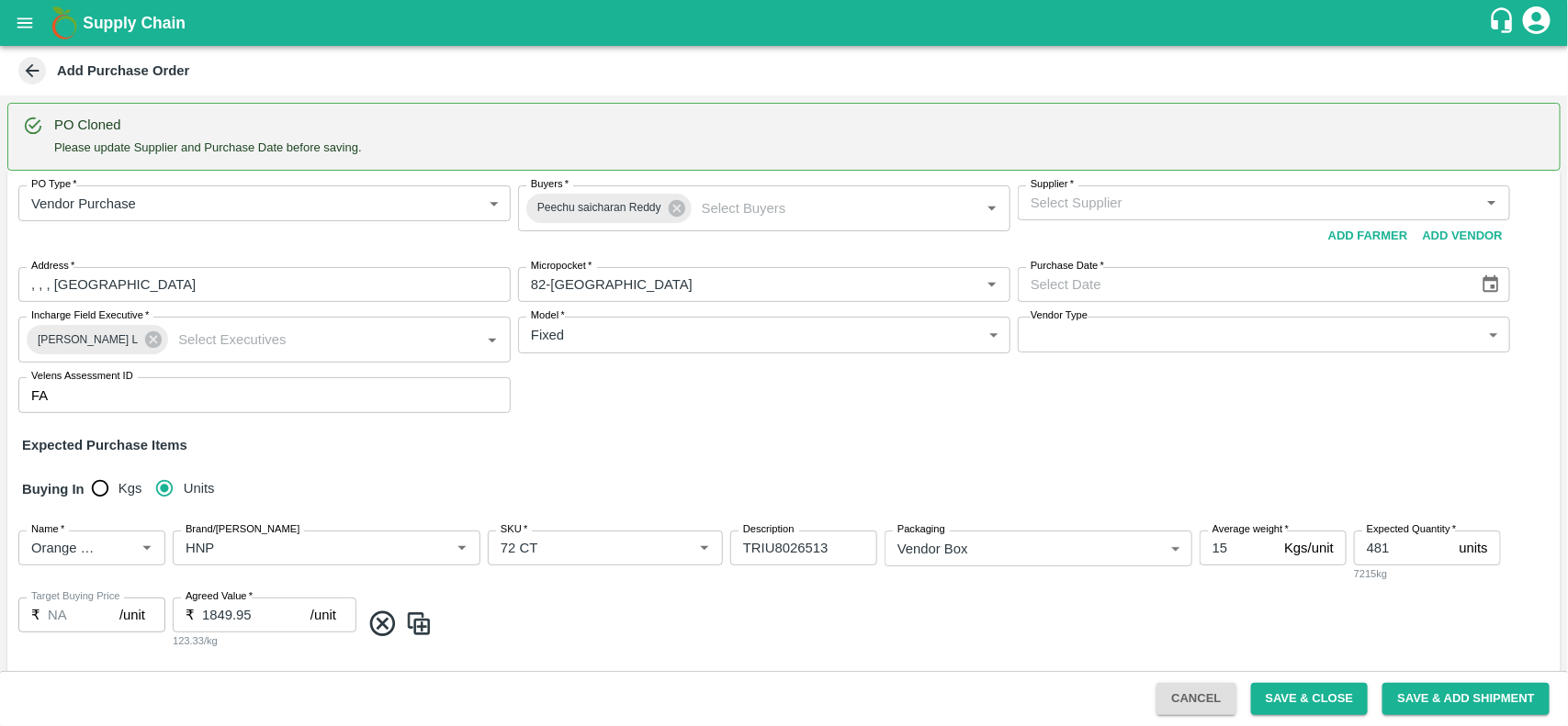
click at [1113, 212] on input "Supplier   *" at bounding box center [1249, 202] width 451 height 24
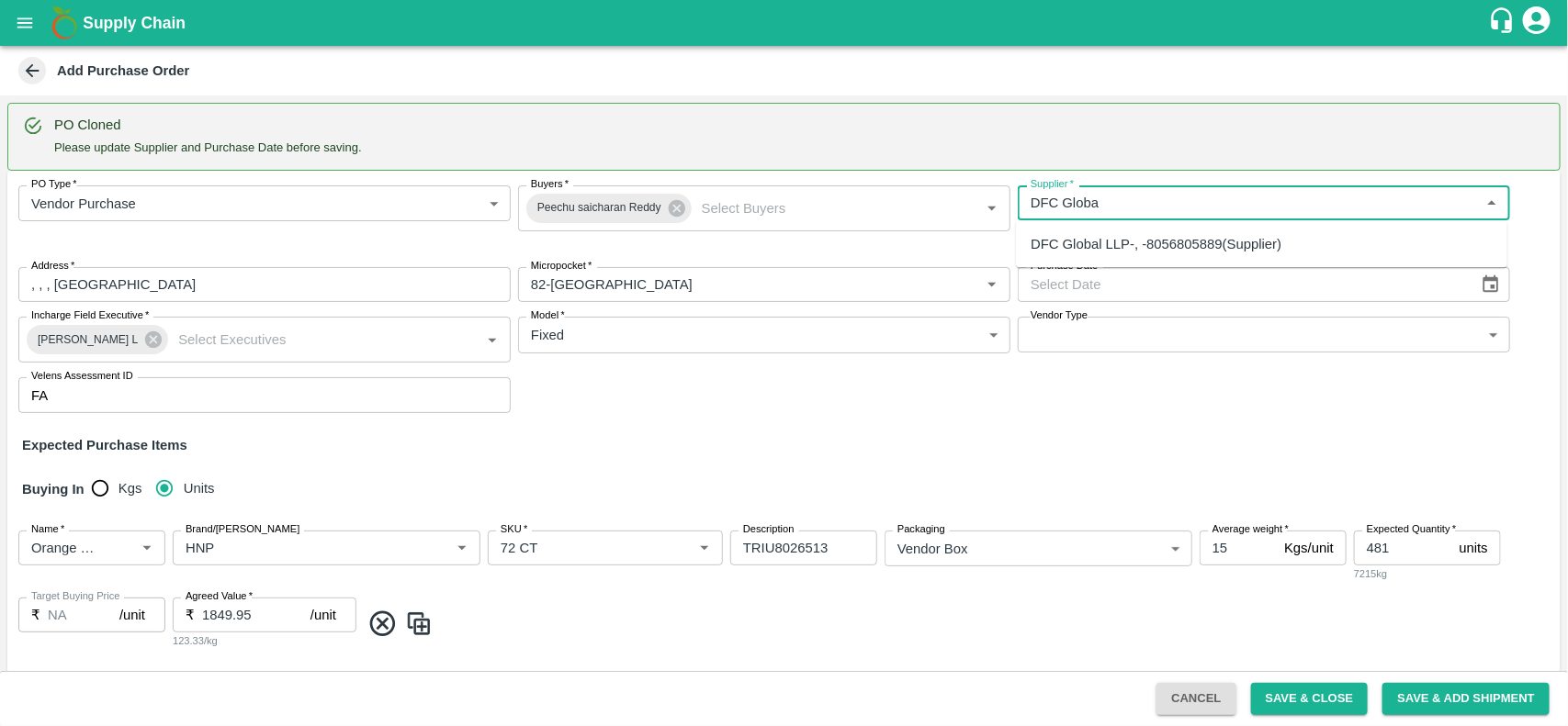
click at [1080, 252] on div "DFC Global LLP-, -8056805889(Supplier)" at bounding box center [1155, 244] width 251 height 20
type input "DFC Global LLP-, -8056805889(Supplier)"
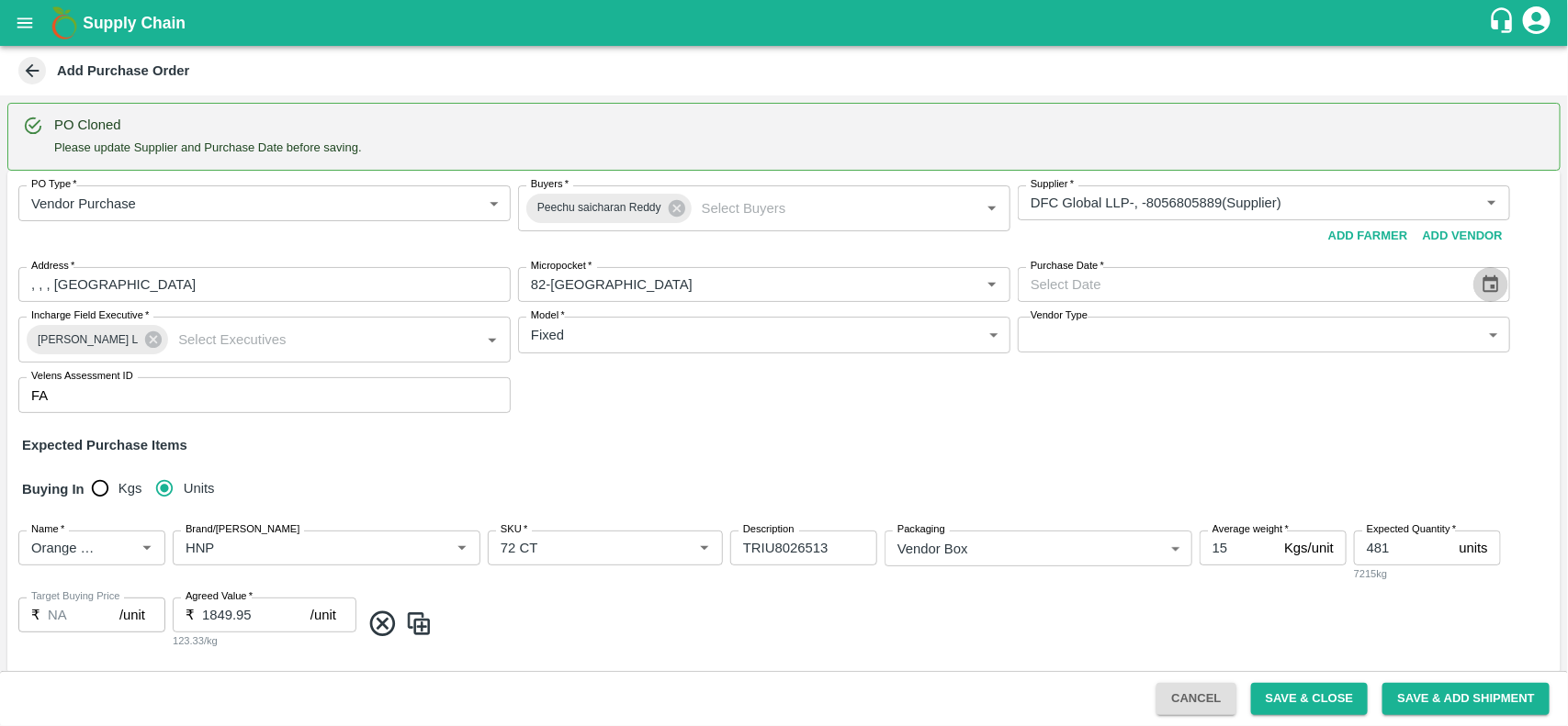
click at [1493, 293] on icon "Choose date" at bounding box center [1491, 284] width 20 height 20
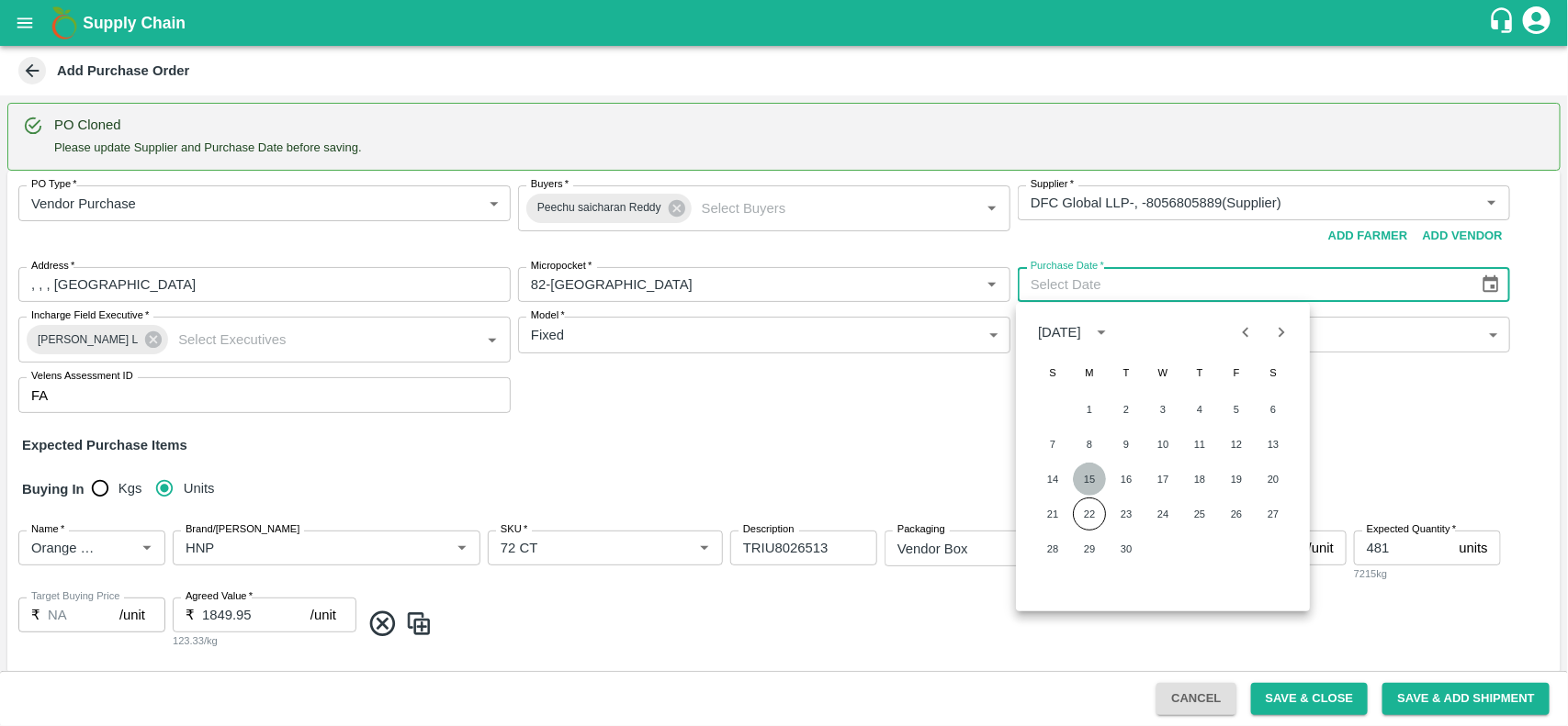
click at [1085, 475] on button "15" at bounding box center [1089, 479] width 33 height 33
type input "[DATE]"
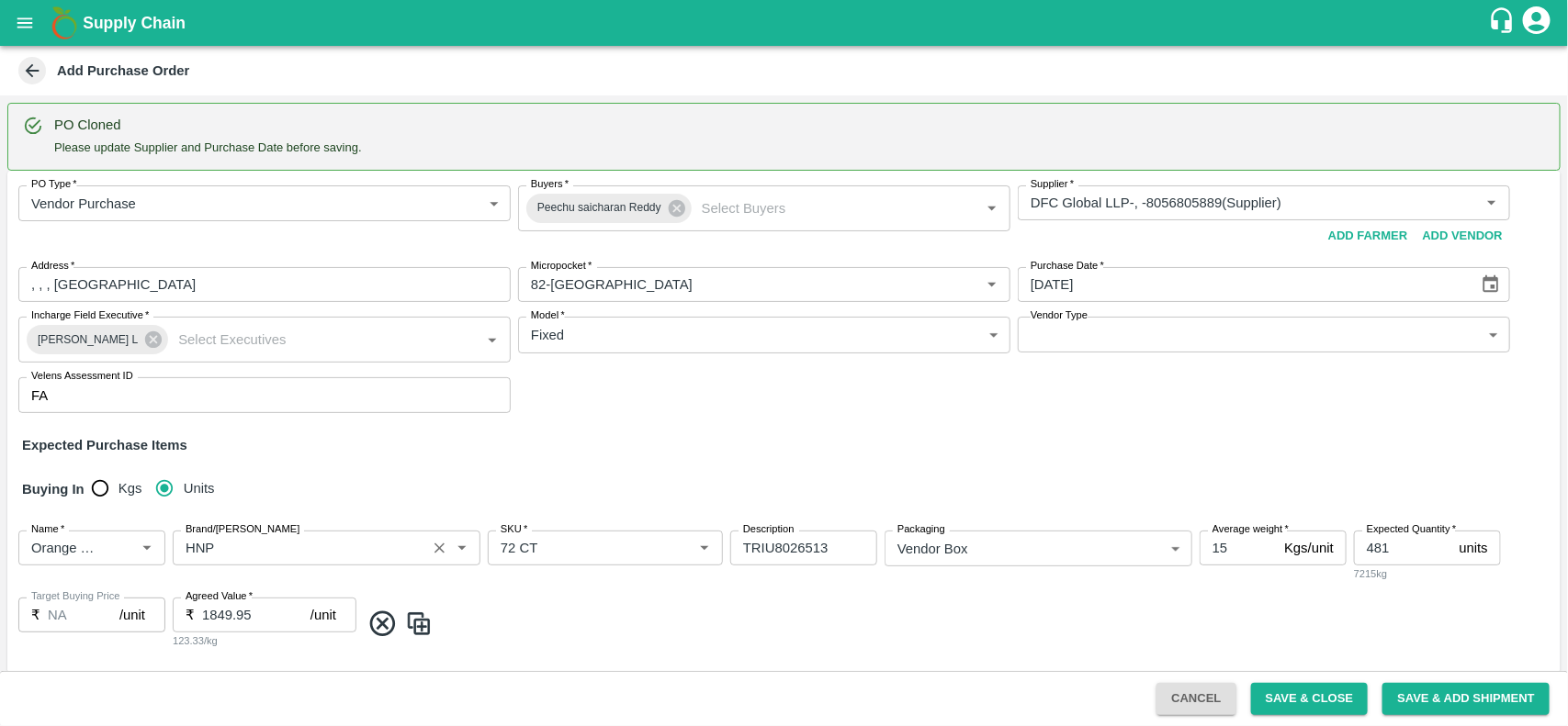
click at [355, 544] on input "Brand/[PERSON_NAME]" at bounding box center [299, 548] width 242 height 24
type input "M"
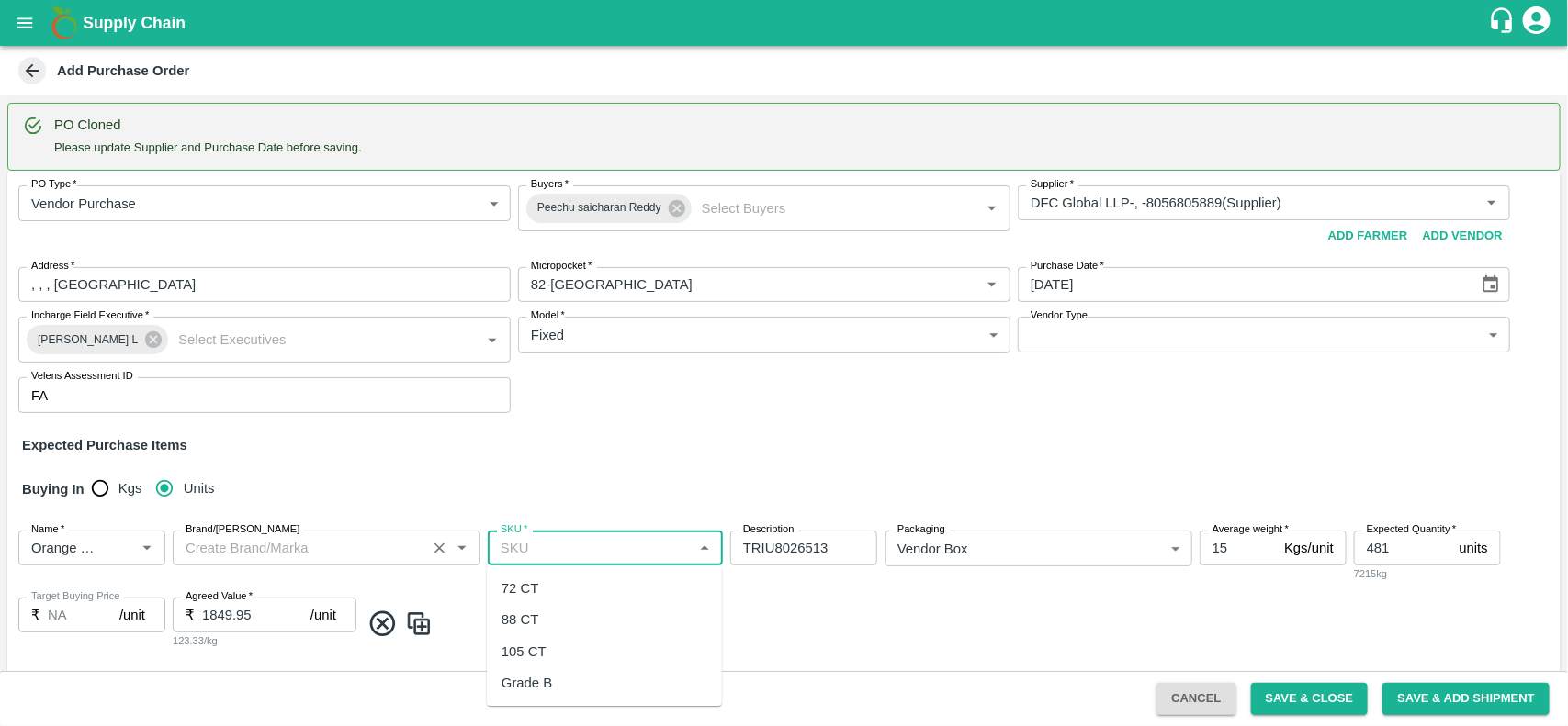
click at [318, 557] on input "Brand/[PERSON_NAME]" at bounding box center [299, 548] width 242 height 24
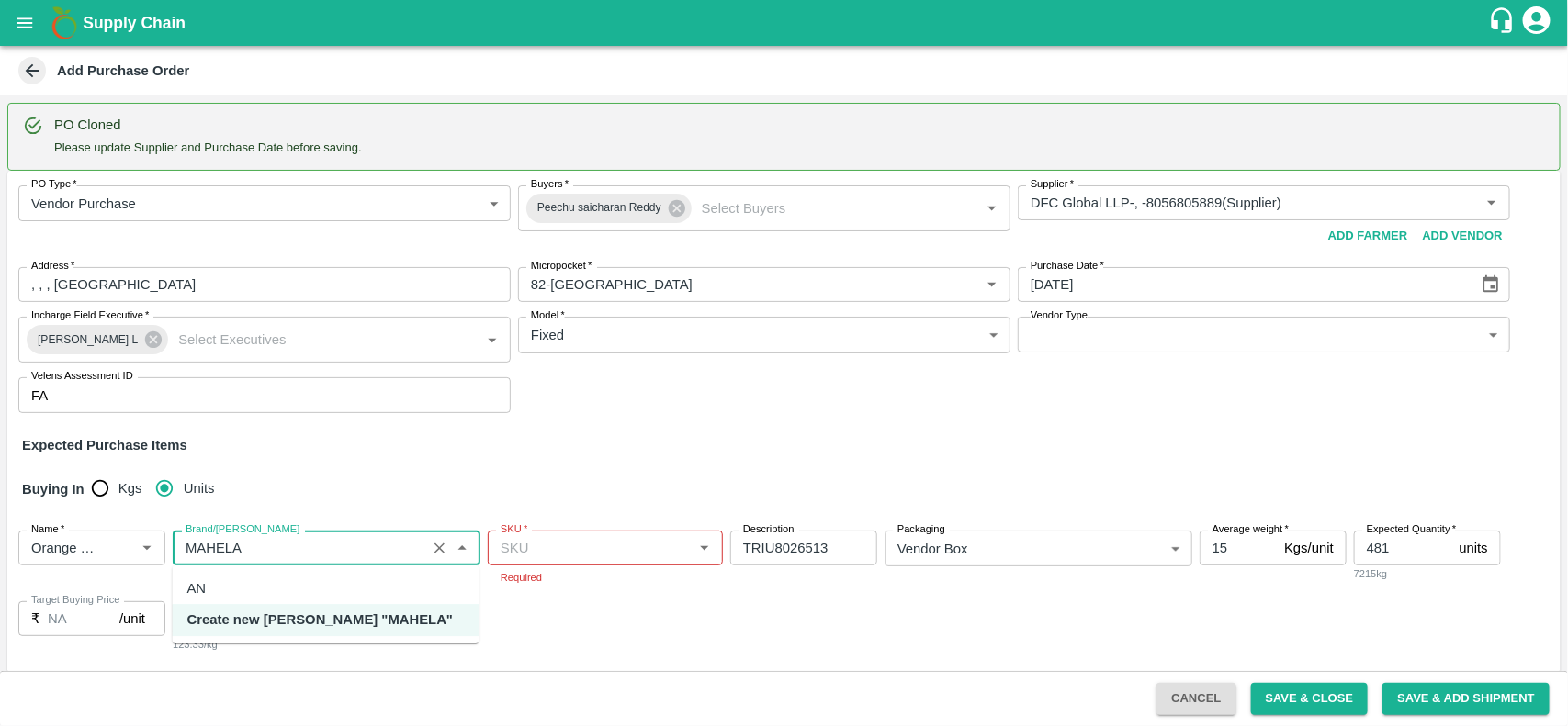
type input "MAHELA"
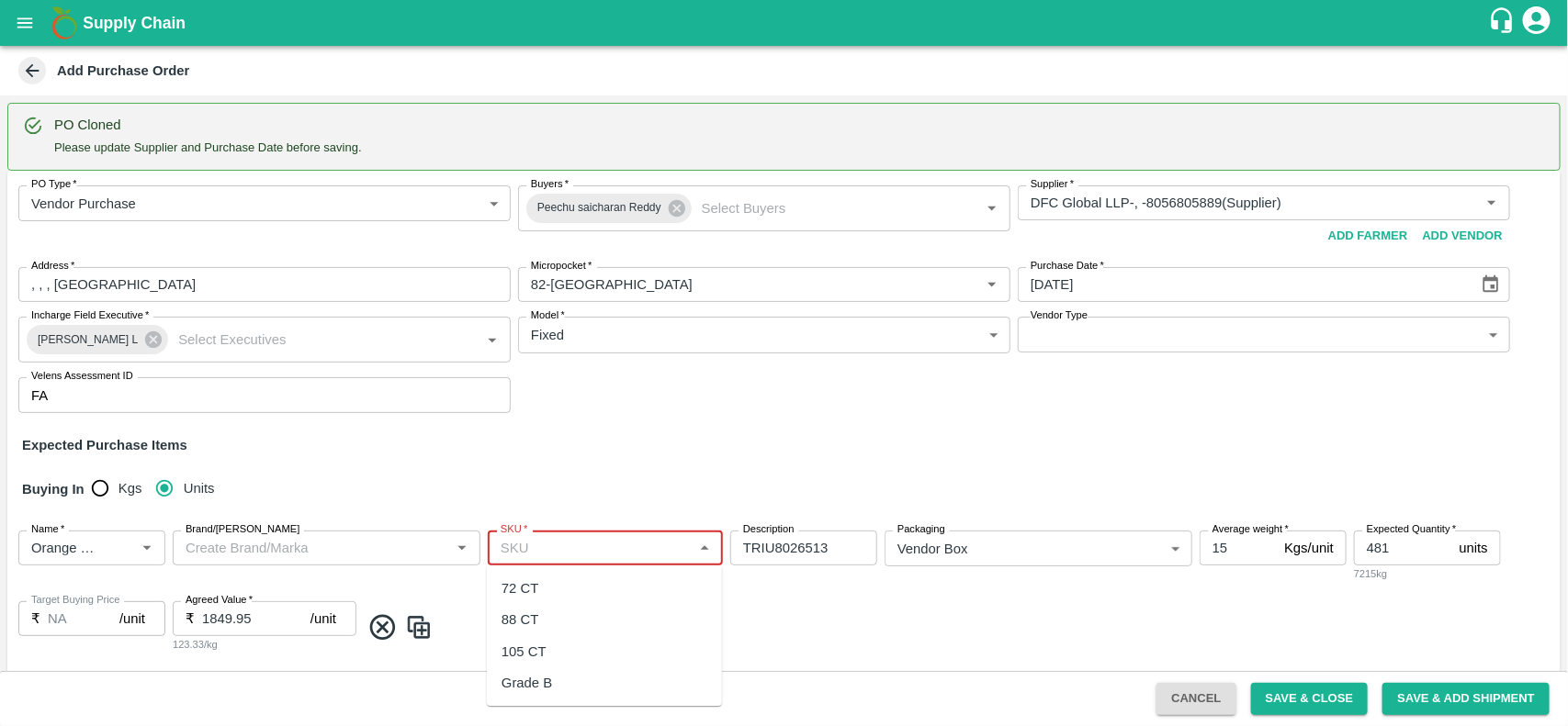
click at [571, 554] on input "SKU   *" at bounding box center [590, 548] width 193 height 24
click at [567, 575] on div "72 CT" at bounding box center [604, 588] width 235 height 31
type input "72 CT"
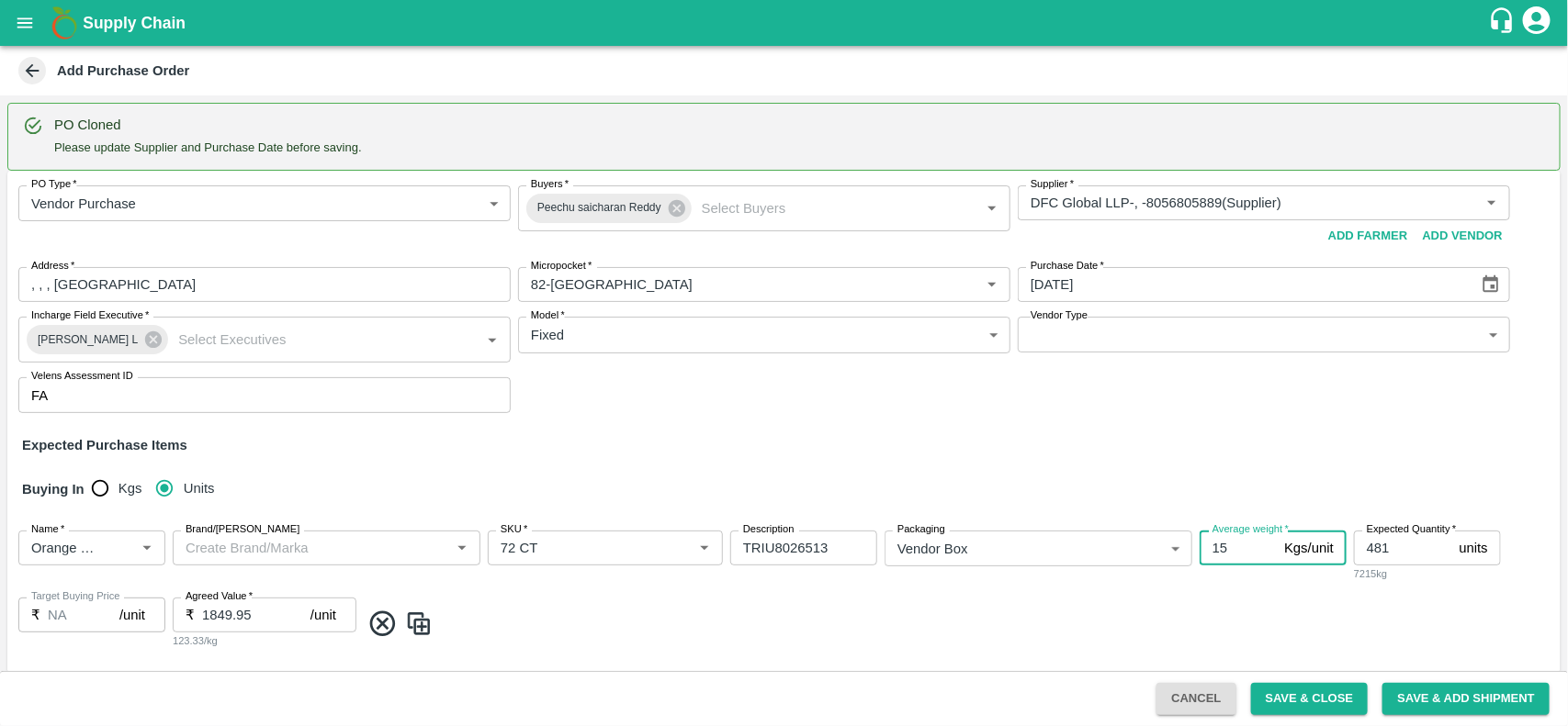
click at [1238, 539] on input "15" at bounding box center [1238, 548] width 77 height 35
click at [1408, 553] on input "481" at bounding box center [1403, 548] width 98 height 35
type input "4"
type input "800"
click at [420, 627] on img at bounding box center [418, 624] width 28 height 30
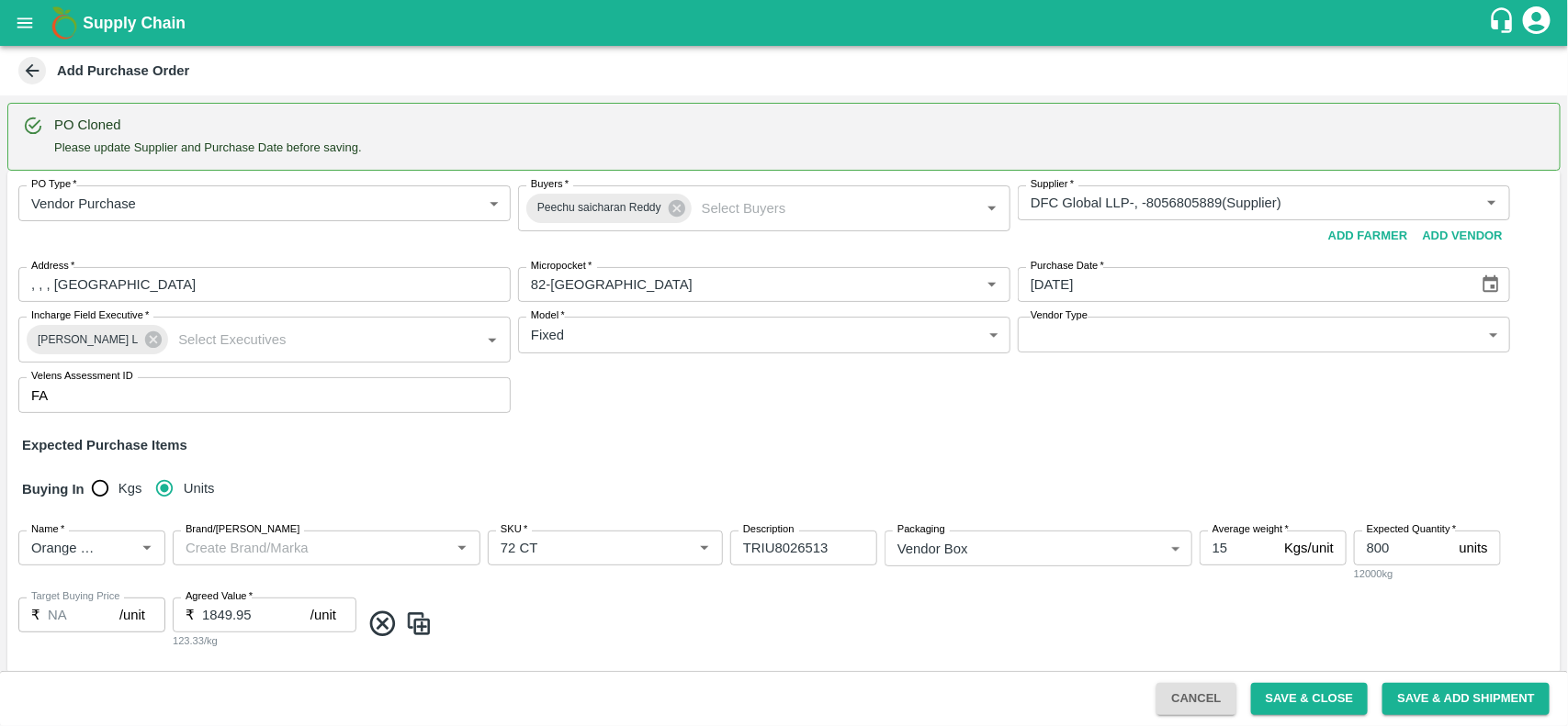
type input "800"
type input "879"
type input "72 CT"
type input "88 CT"
type input "Orange Valencia SA - DI"
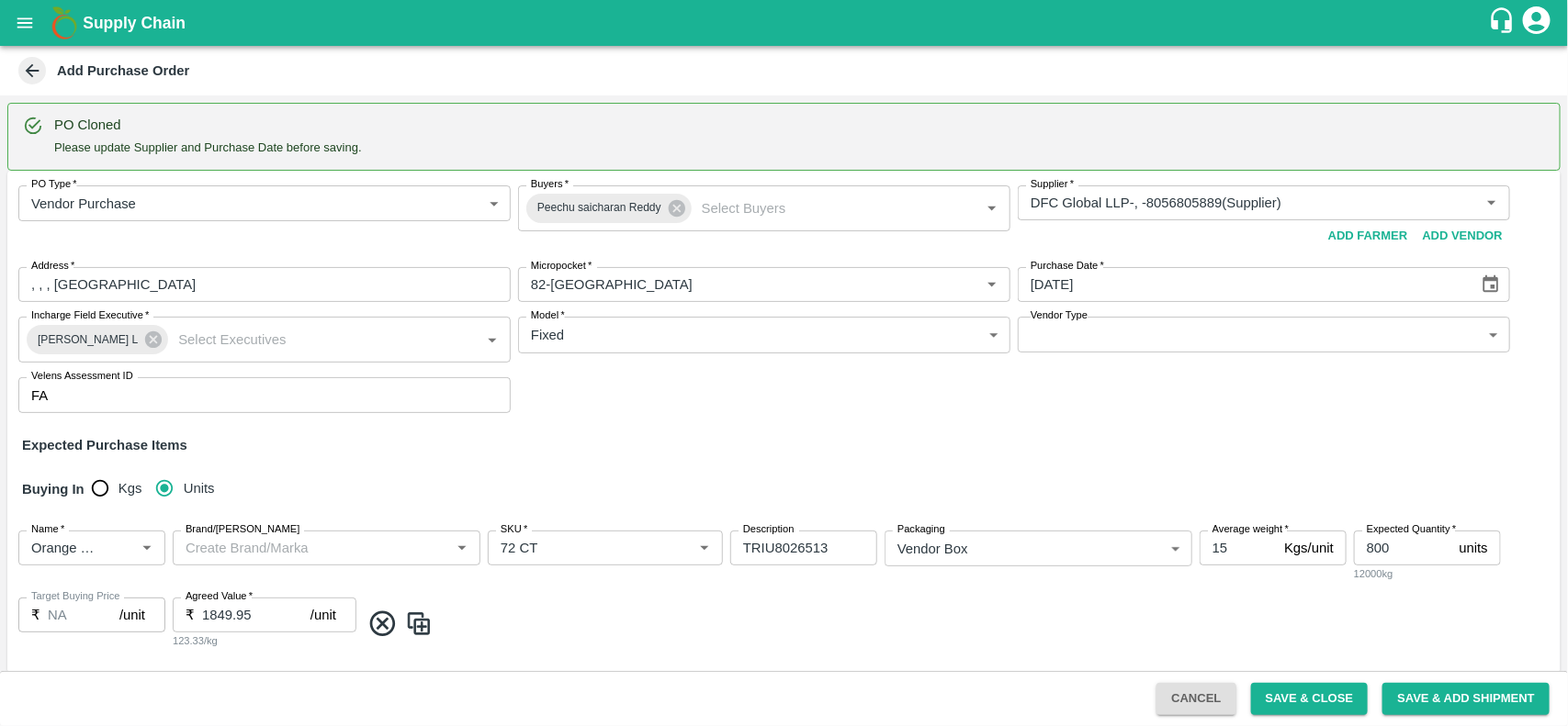
type input "HNP"
type input "105 CT"
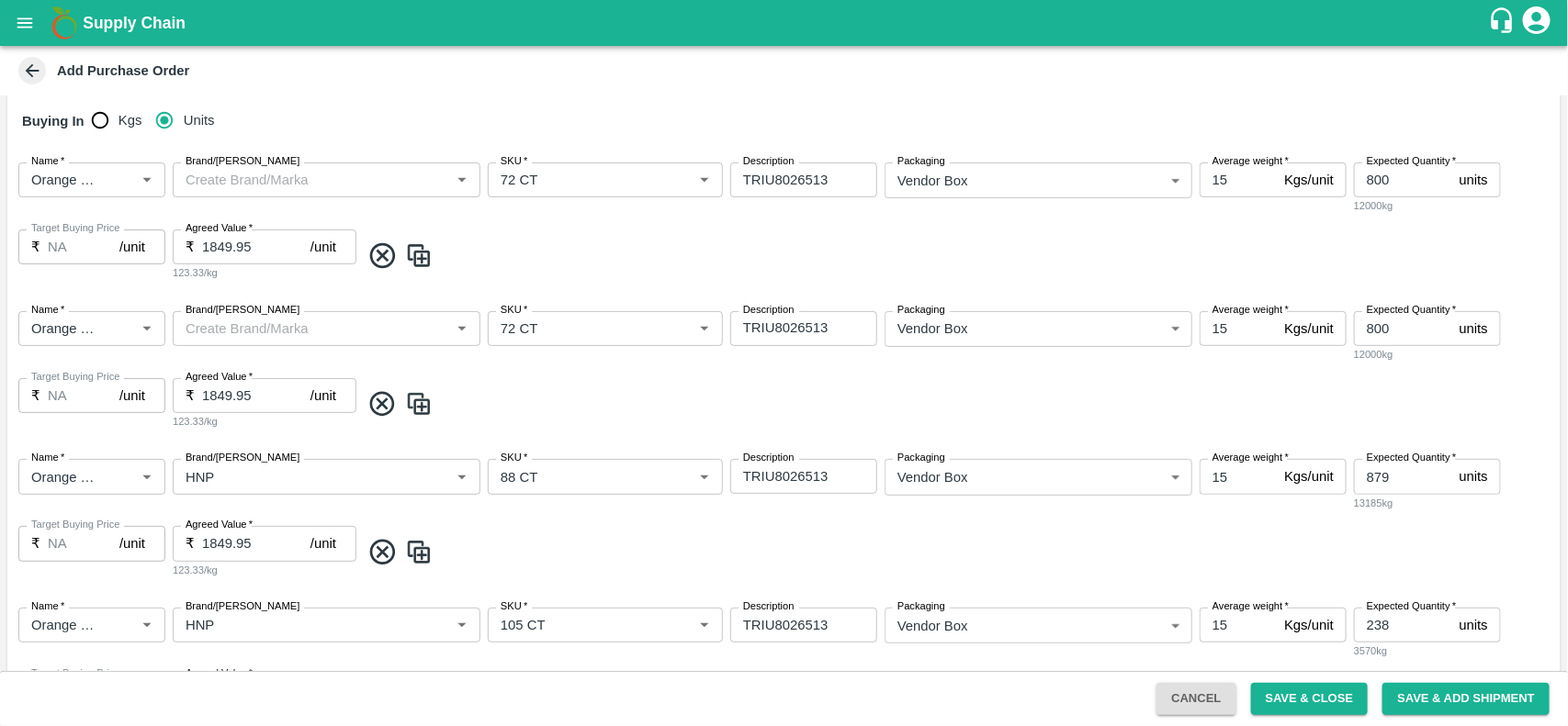
click at [377, 396] on icon at bounding box center [383, 405] width 31 height 30
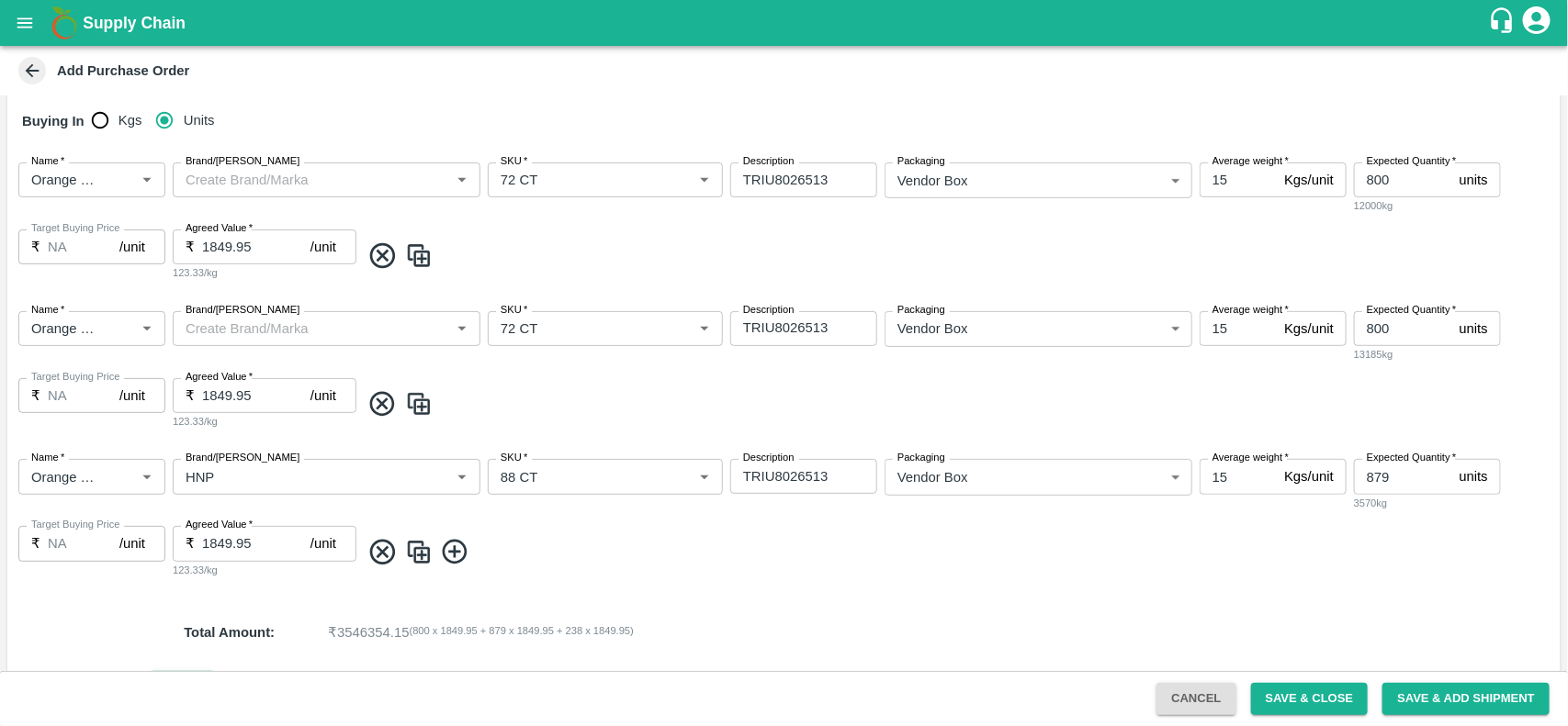
type input "879"
type input "238"
type input "HNP"
type input "88 CT"
type input "105 CT"
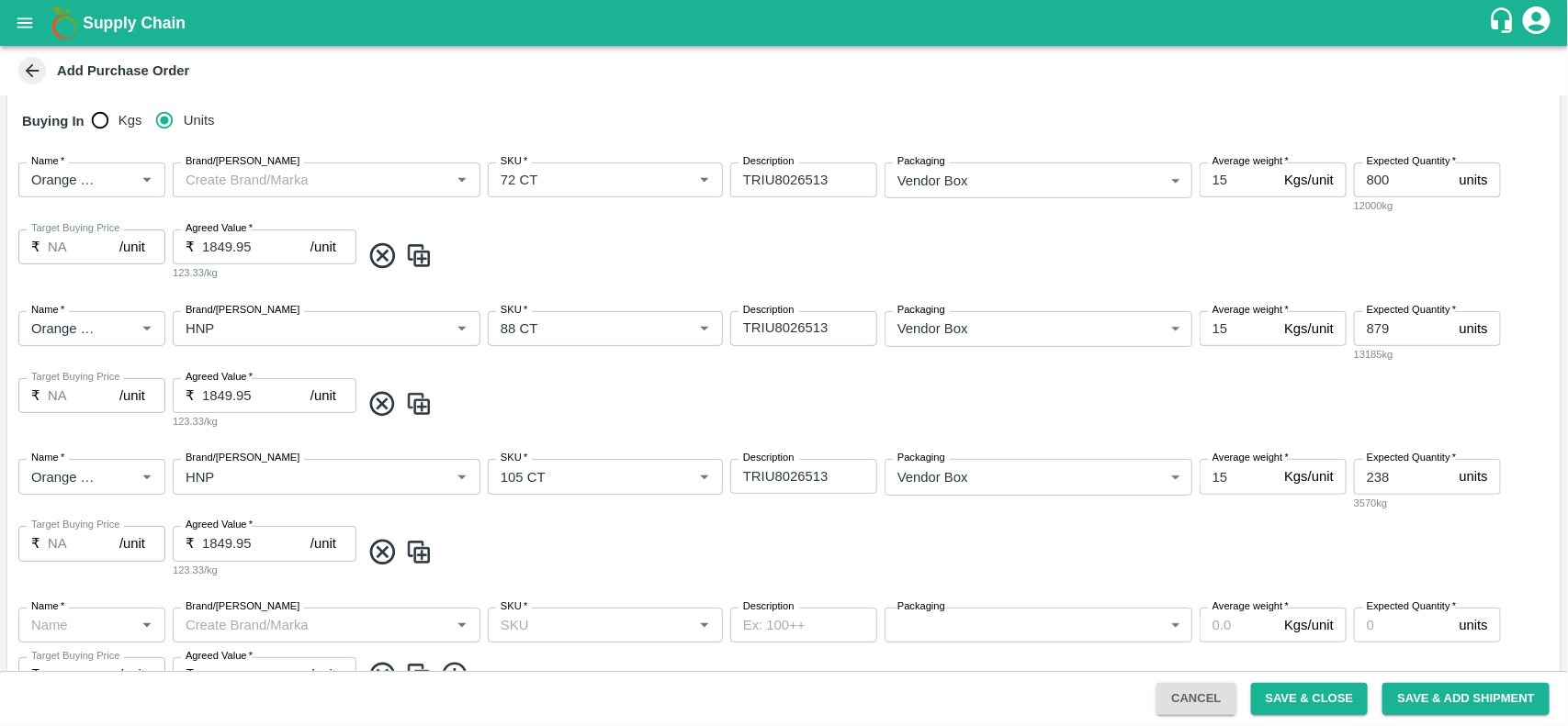
click at [384, 409] on icon at bounding box center [383, 405] width 31 height 30
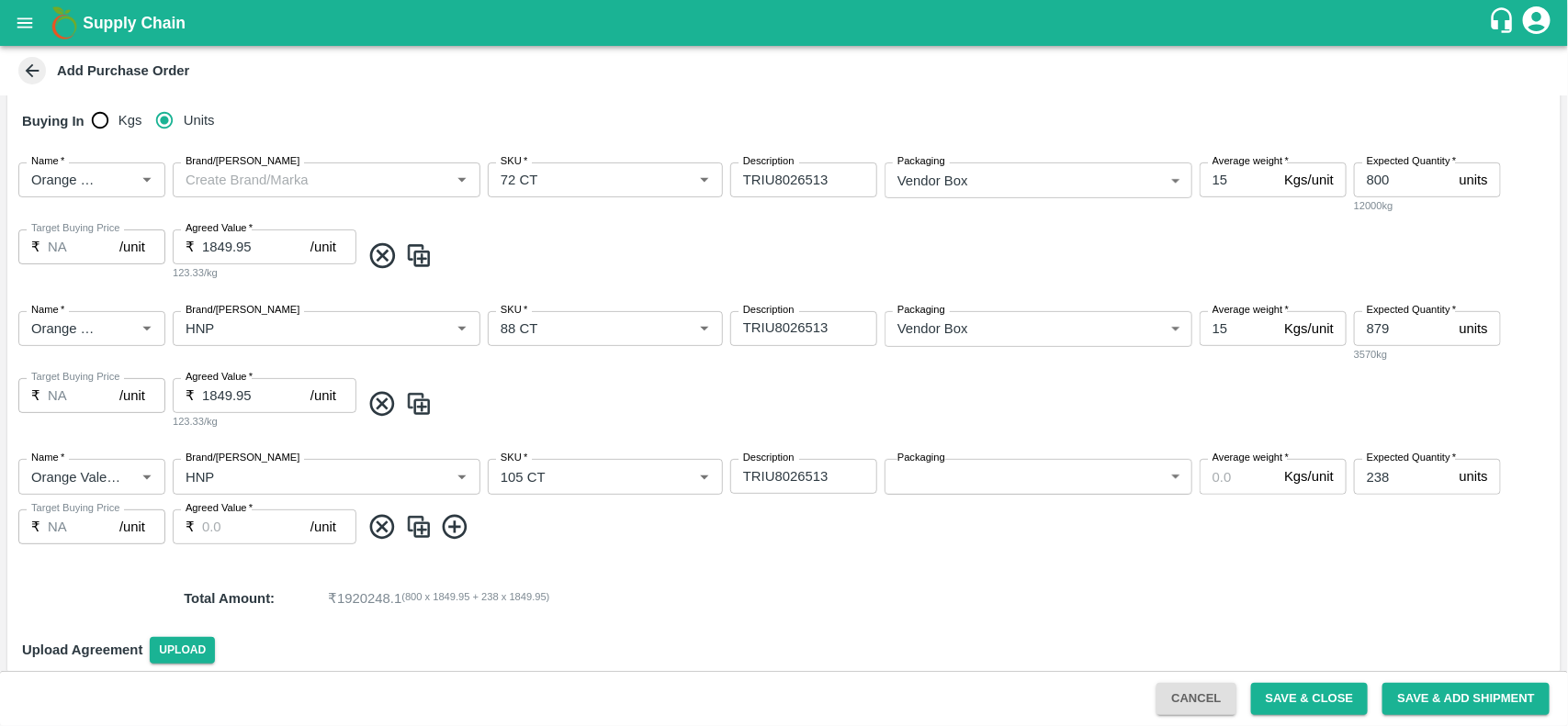
type input "238"
type input "105 CT"
click at [381, 411] on icon at bounding box center [383, 405] width 31 height 30
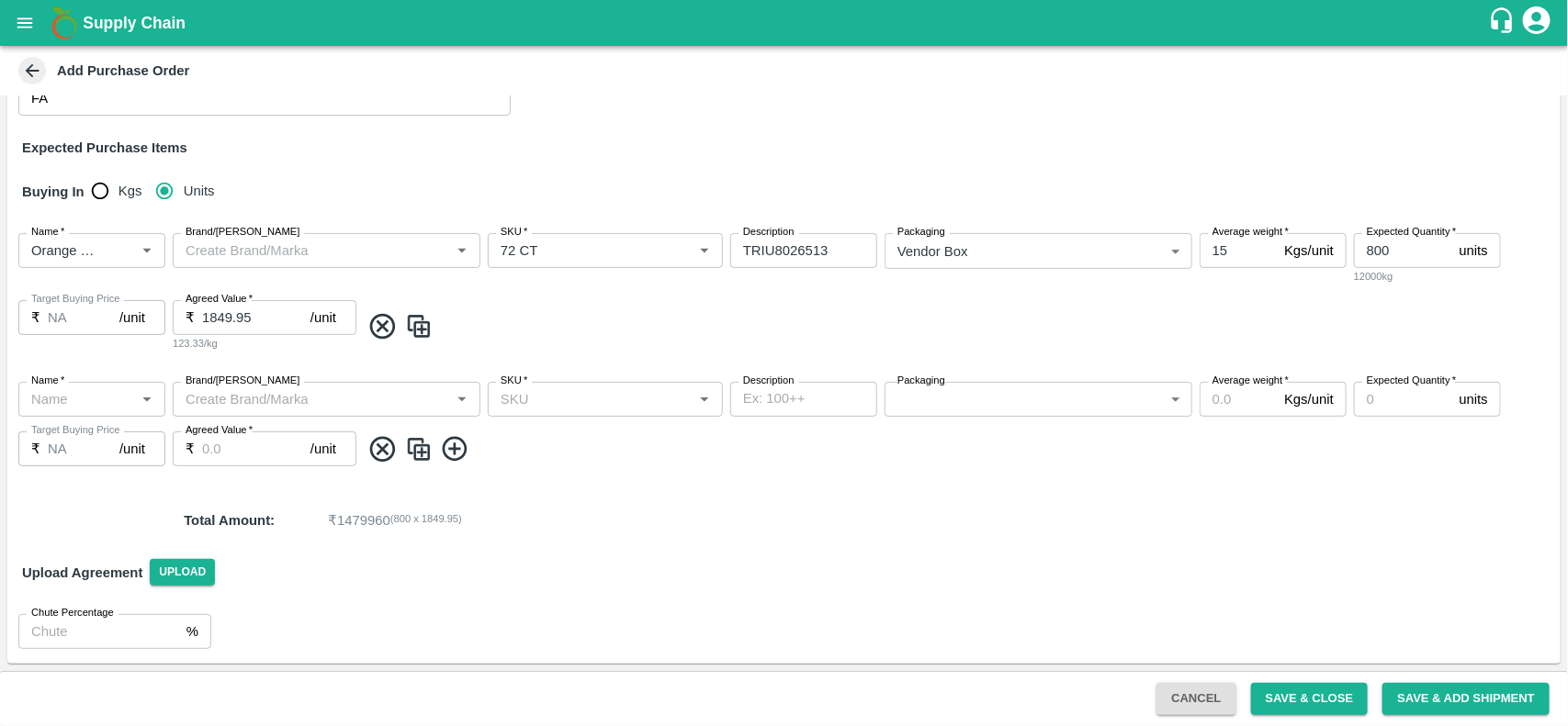
scroll to position [296, 0]
click at [382, 451] on icon at bounding box center [382, 451] width 25 height 25
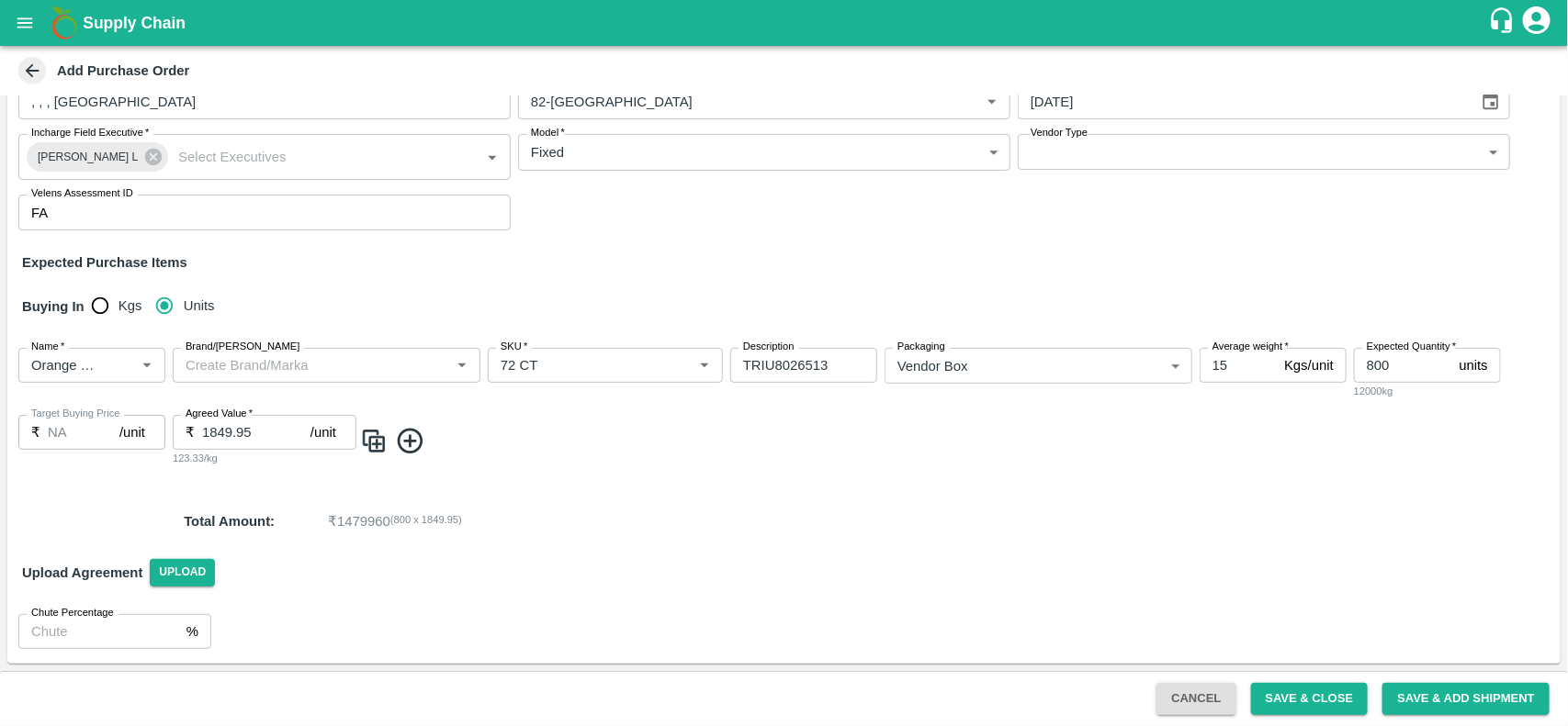
scroll to position [182, 0]
click at [327, 366] on input "Brand/[PERSON_NAME]" at bounding box center [299, 366] width 242 height 24
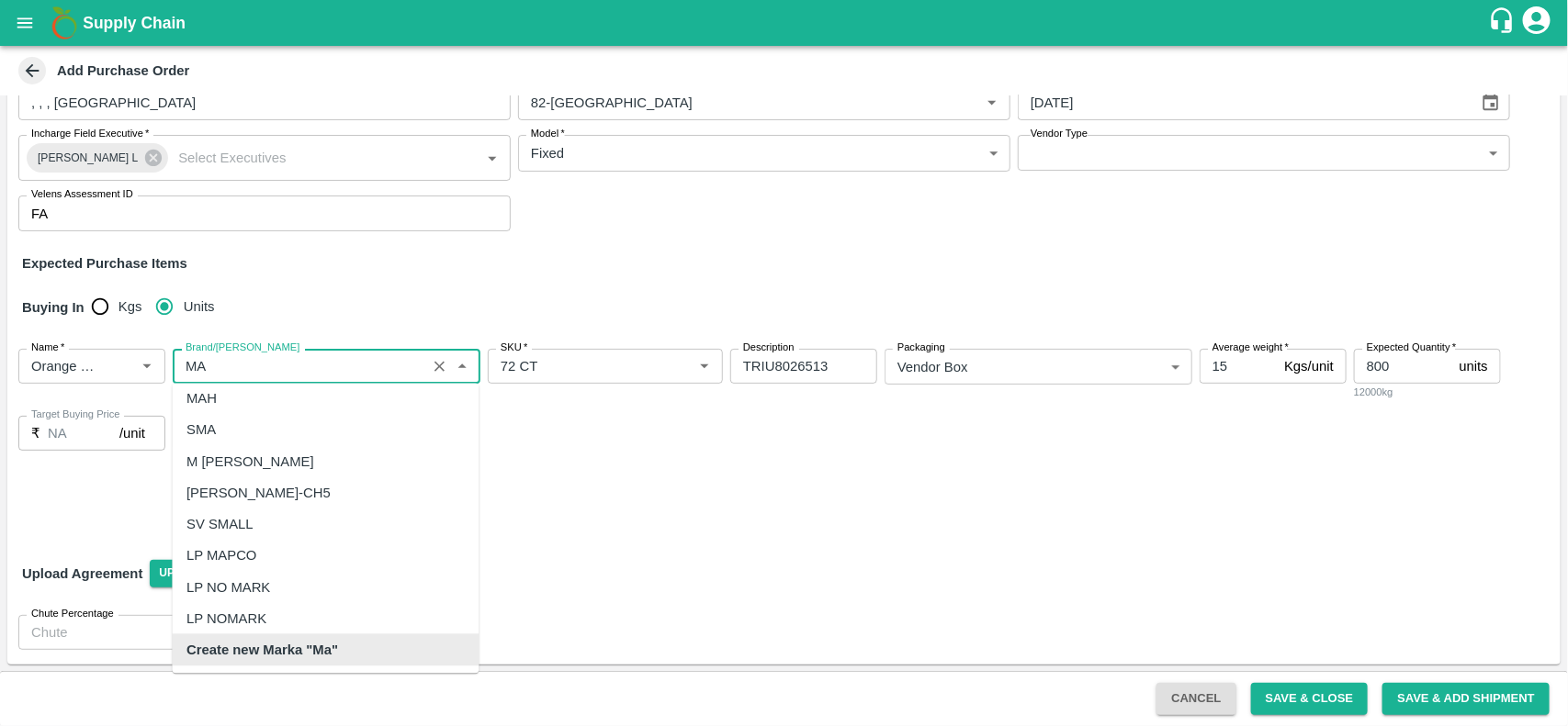
scroll to position [0, 0]
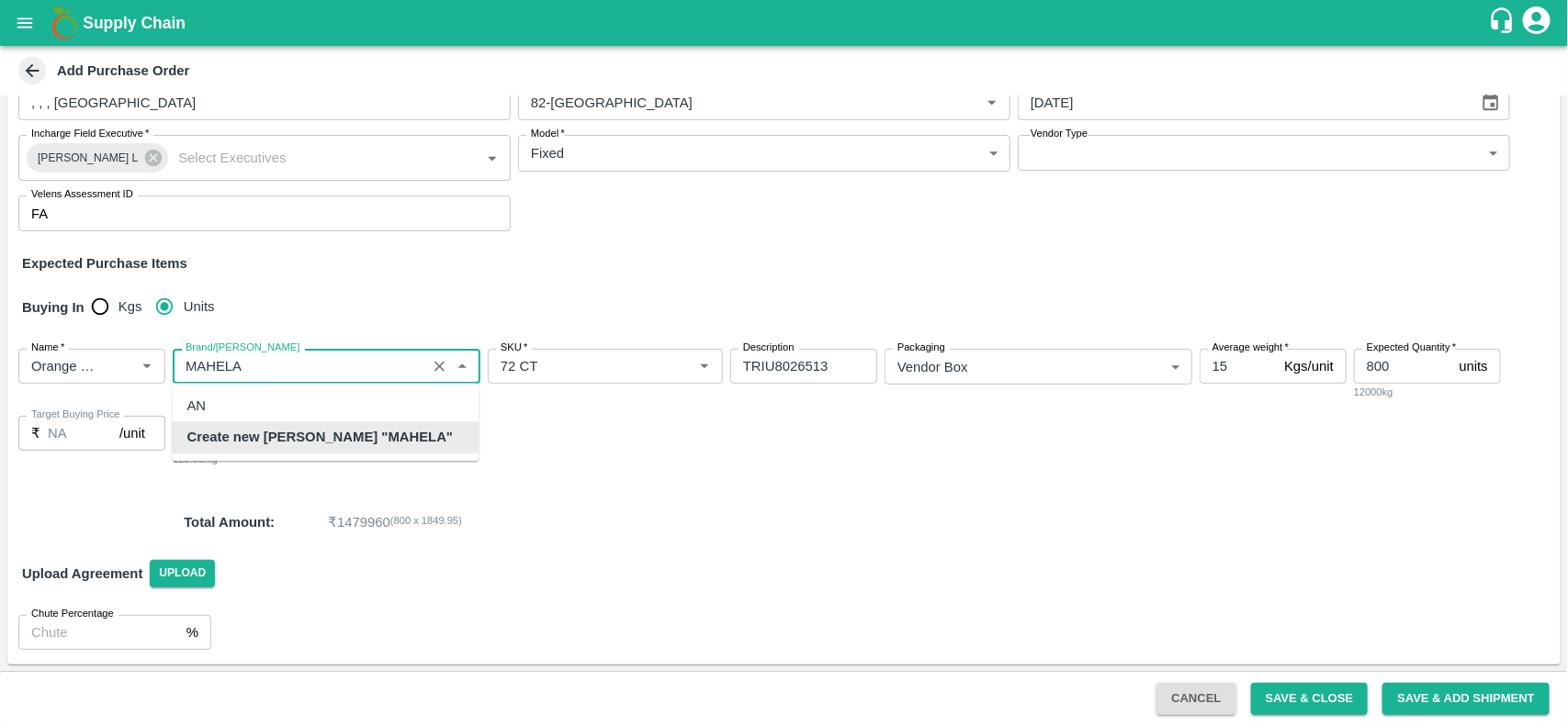
click at [277, 439] on b "Create new [PERSON_NAME] "MAHELA"" at bounding box center [321, 437] width 267 height 20
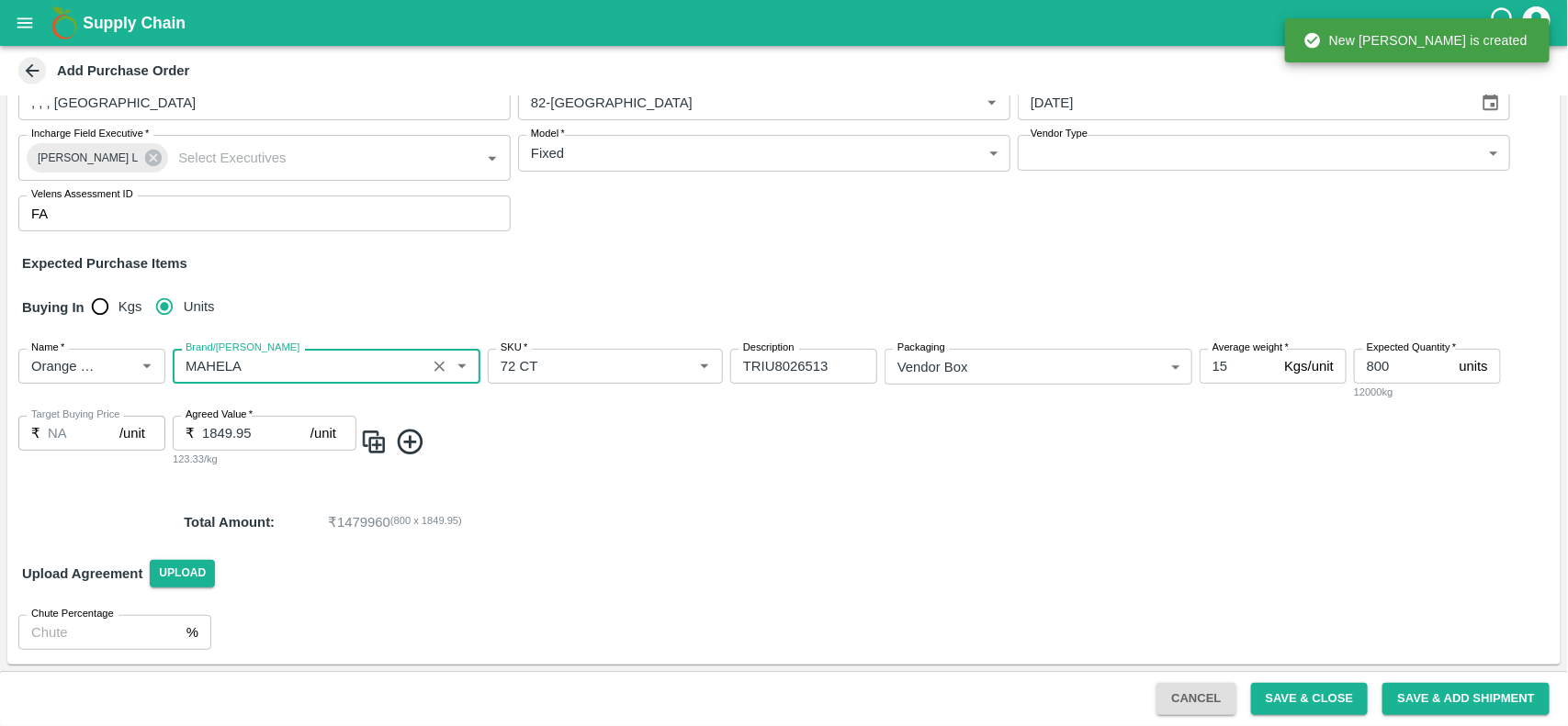
type input "MAHELA"
click at [377, 445] on img at bounding box center [374, 442] width 28 height 30
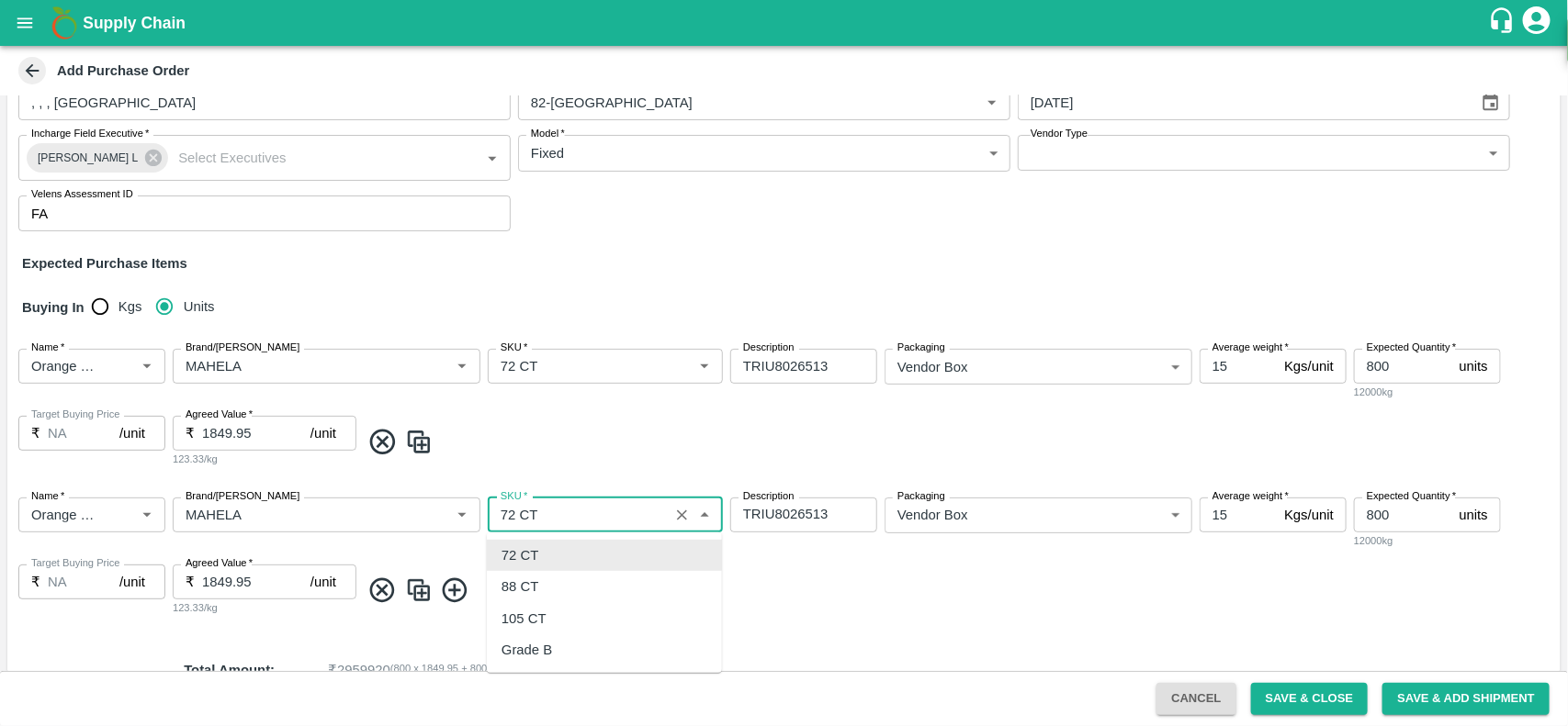
click at [598, 514] on input "SKU   *" at bounding box center [579, 514] width 170 height 24
click at [521, 588] on div "88 CT" at bounding box center [519, 586] width 37 height 20
type input "88 CT"
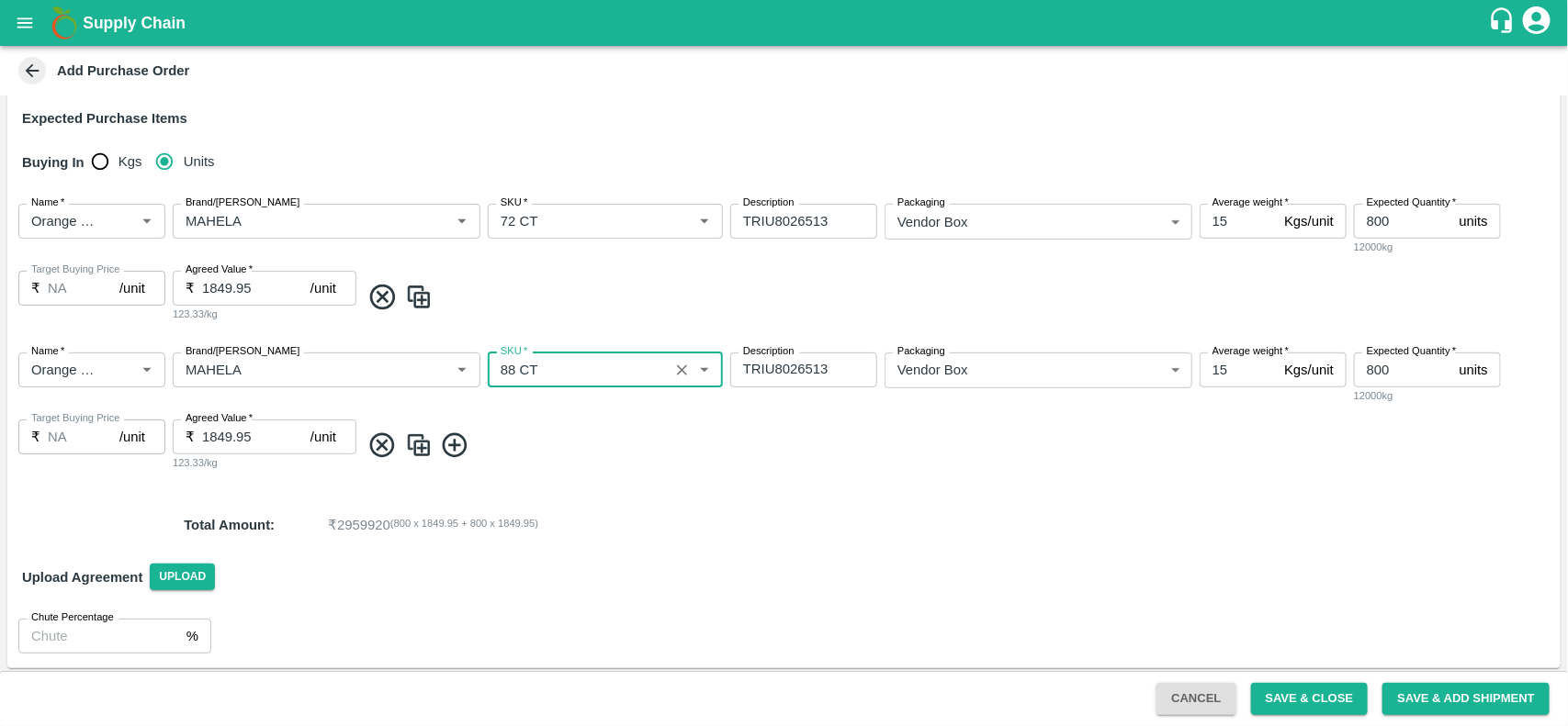
scroll to position [328, 0]
click at [1300, 694] on button "Save & Close" at bounding box center [1310, 699] width 117 height 32
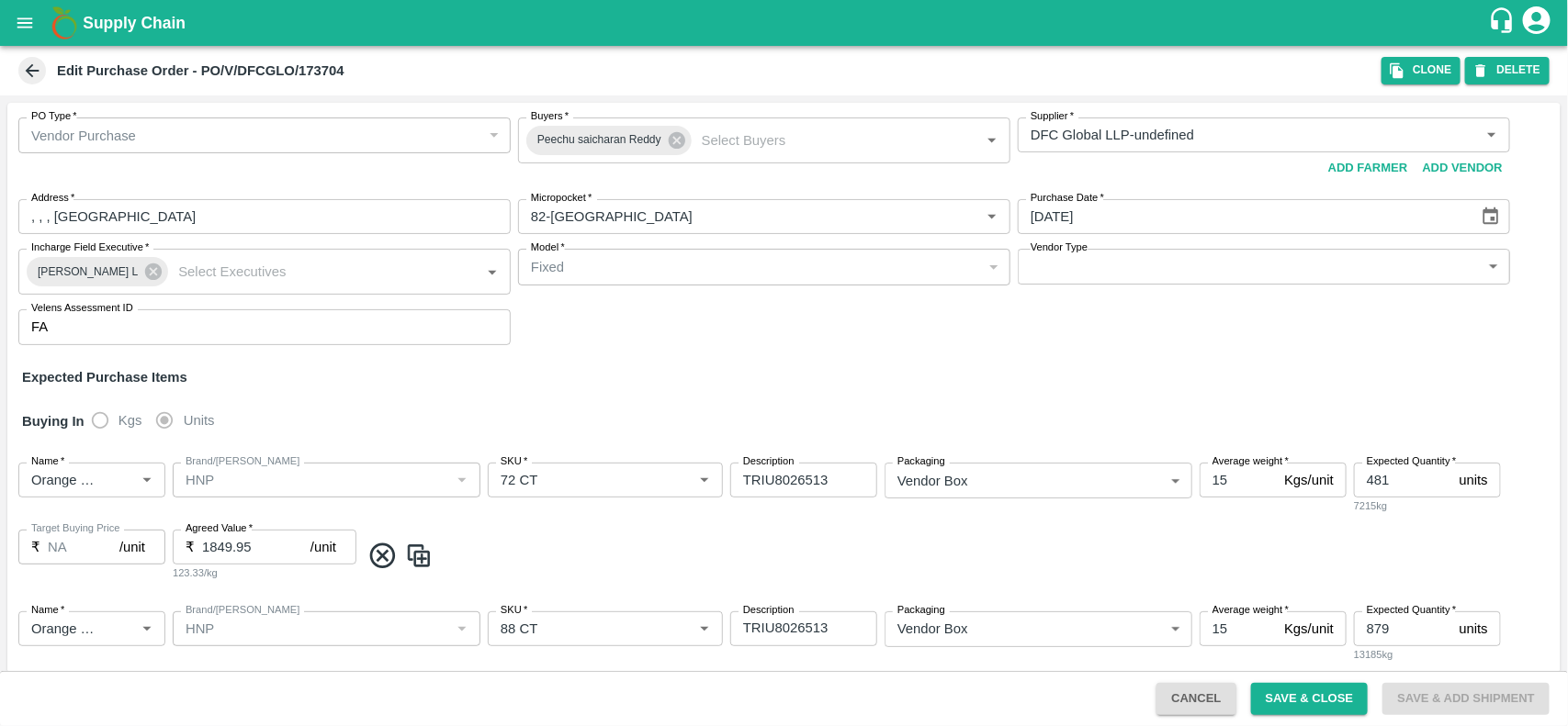
click at [19, 10] on button "open drawer" at bounding box center [25, 23] width 42 height 42
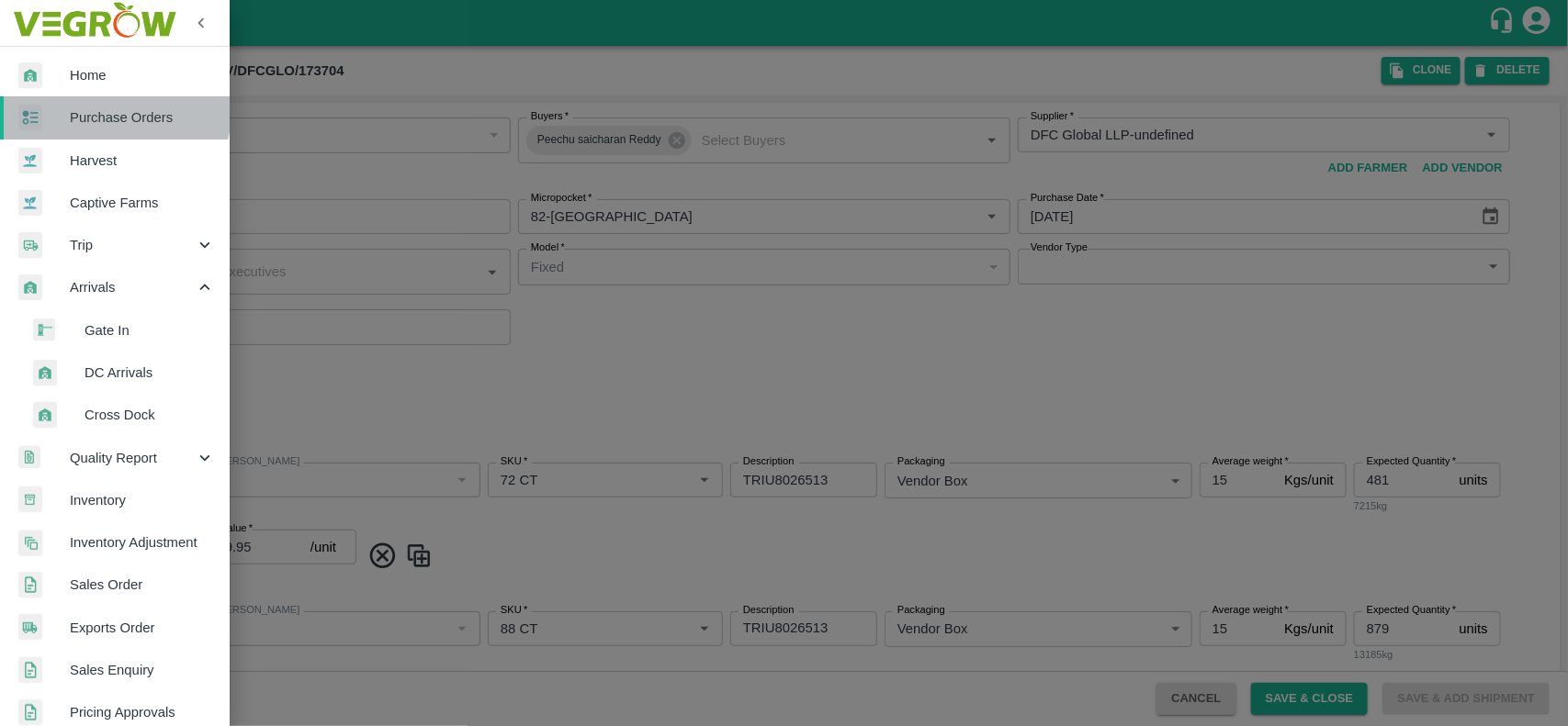
click at [86, 104] on link "Purchase Orders" at bounding box center [114, 117] width 230 height 42
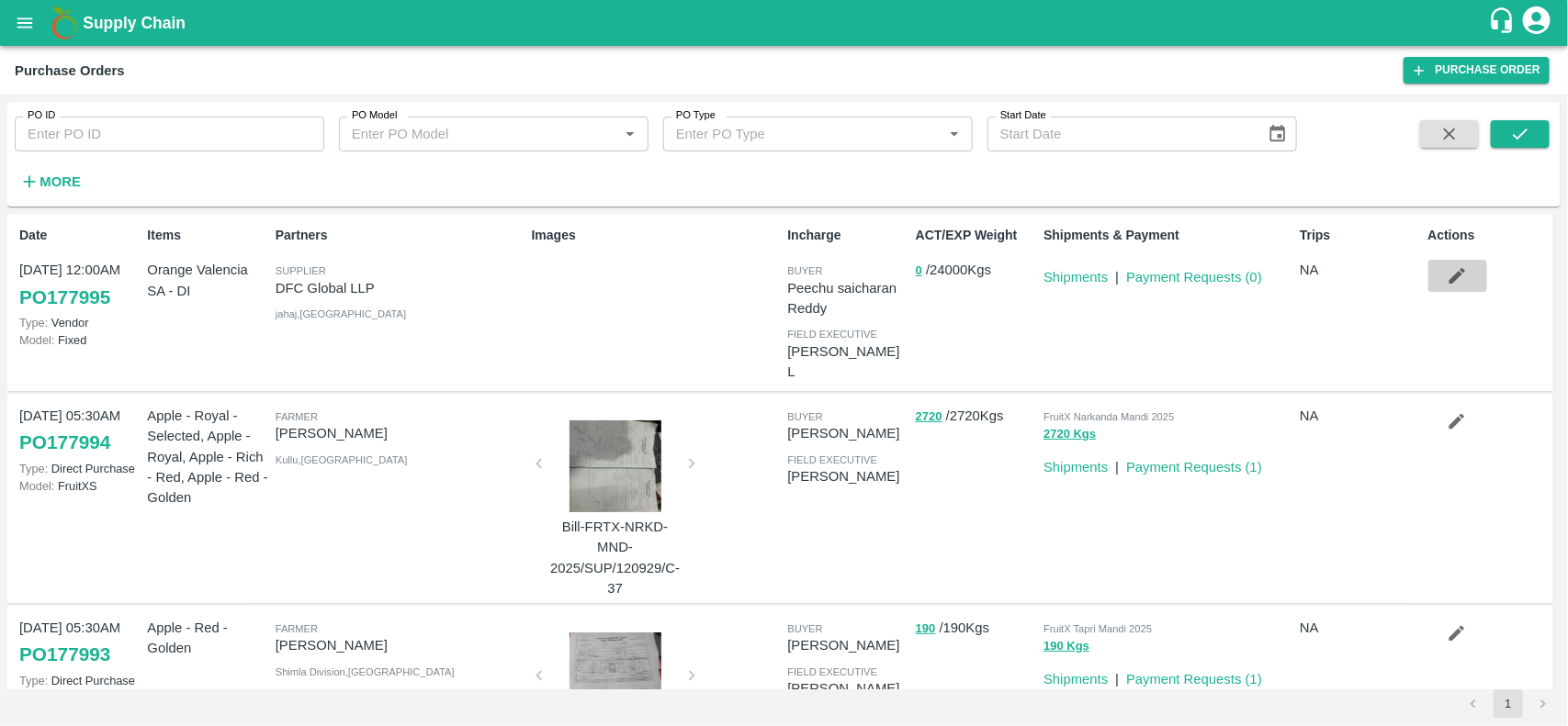
click at [1461, 267] on icon "button" at bounding box center [1456, 275] width 20 height 20
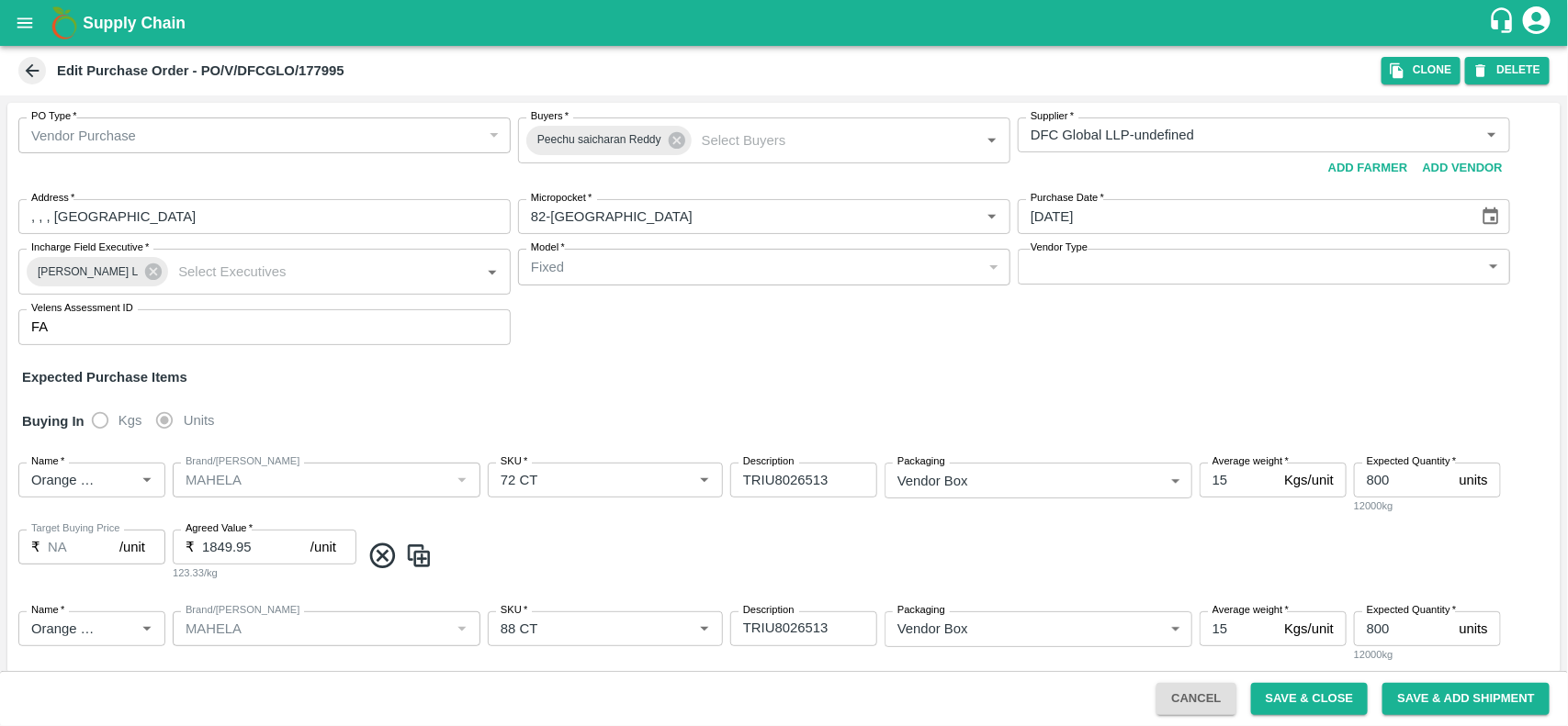
scroll to position [133, 0]
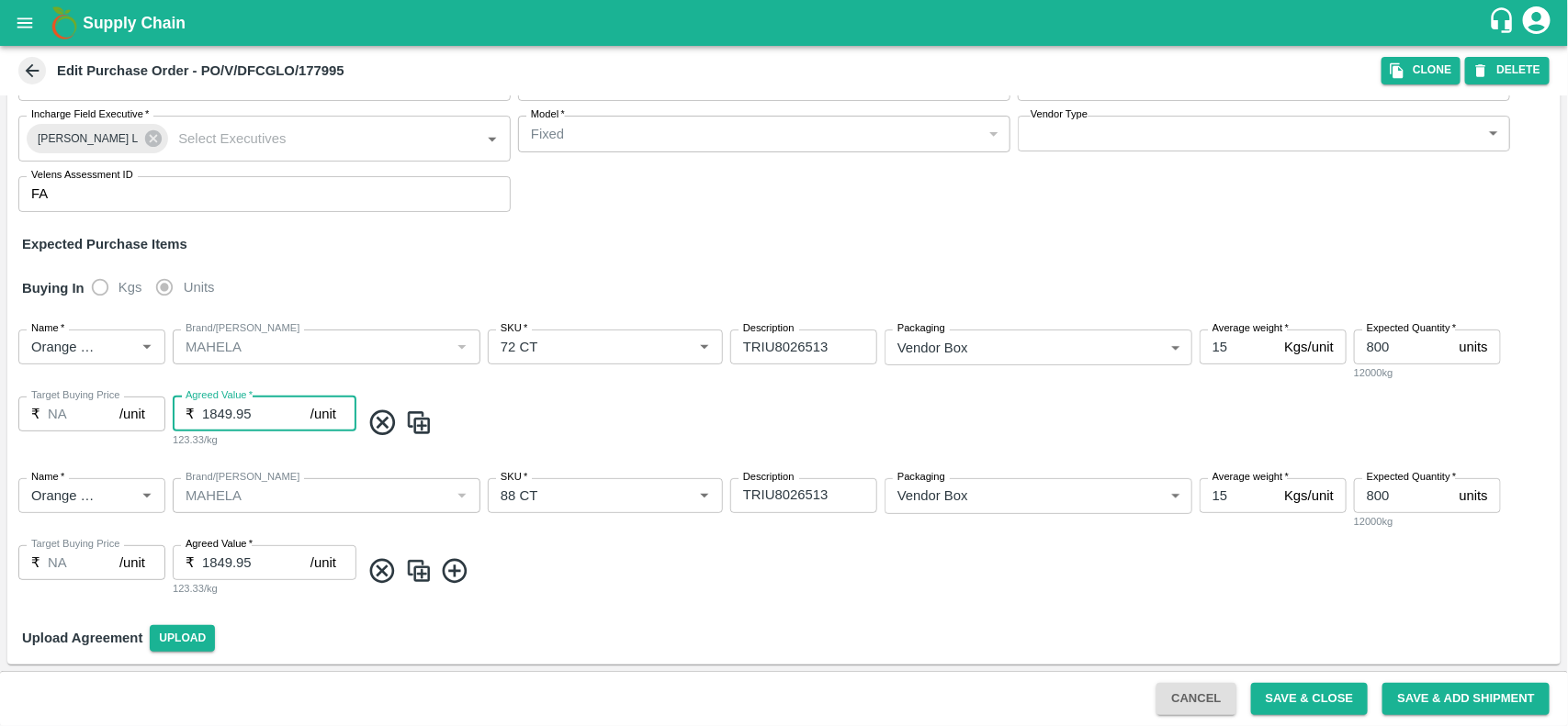
click at [258, 418] on input "1849.95" at bounding box center [256, 413] width 109 height 35
click at [258, 418] on input "1950" at bounding box center [256, 413] width 109 height 35
click at [202, 409] on input "1950" at bounding box center [256, 413] width 109 height 35
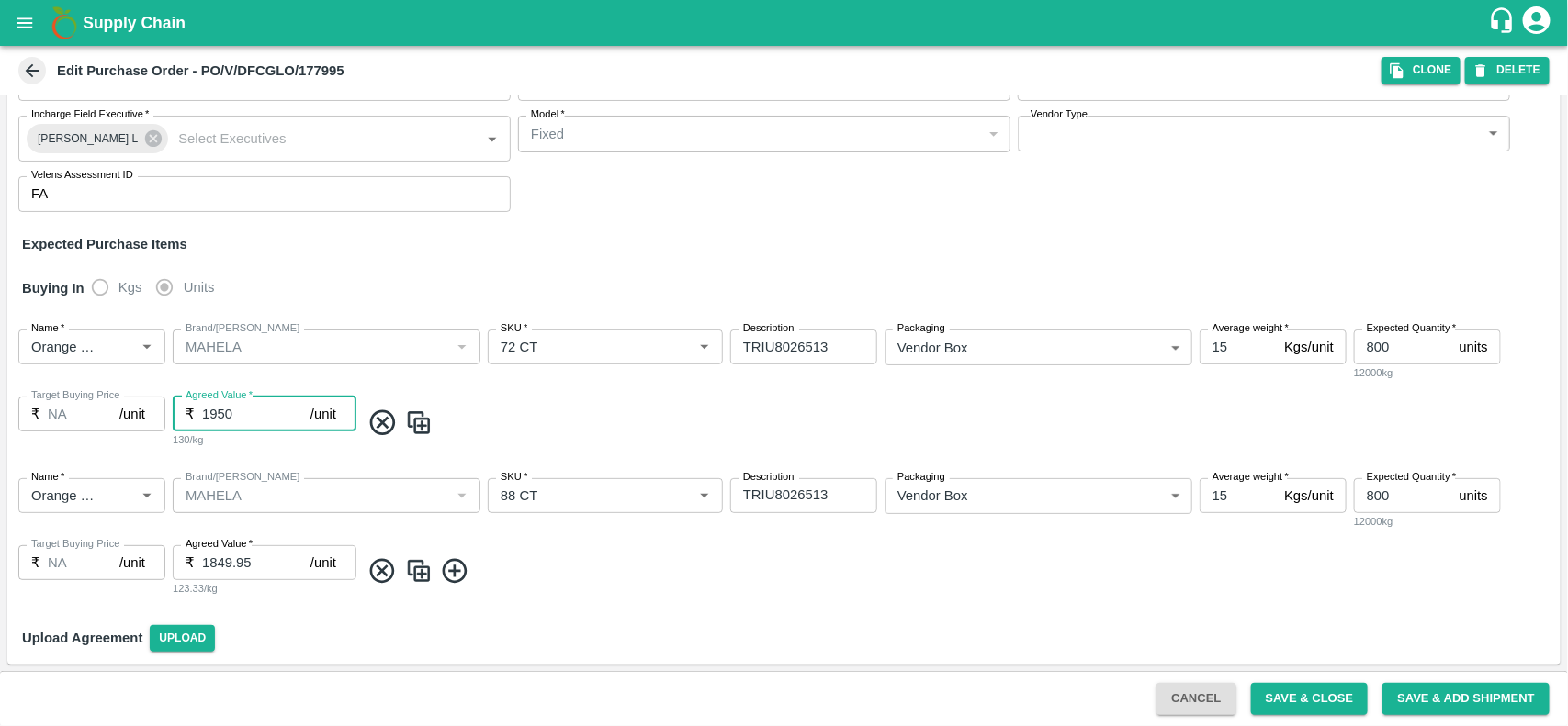
click at [202, 409] on input "1950" at bounding box center [256, 413] width 109 height 35
type input "1950"
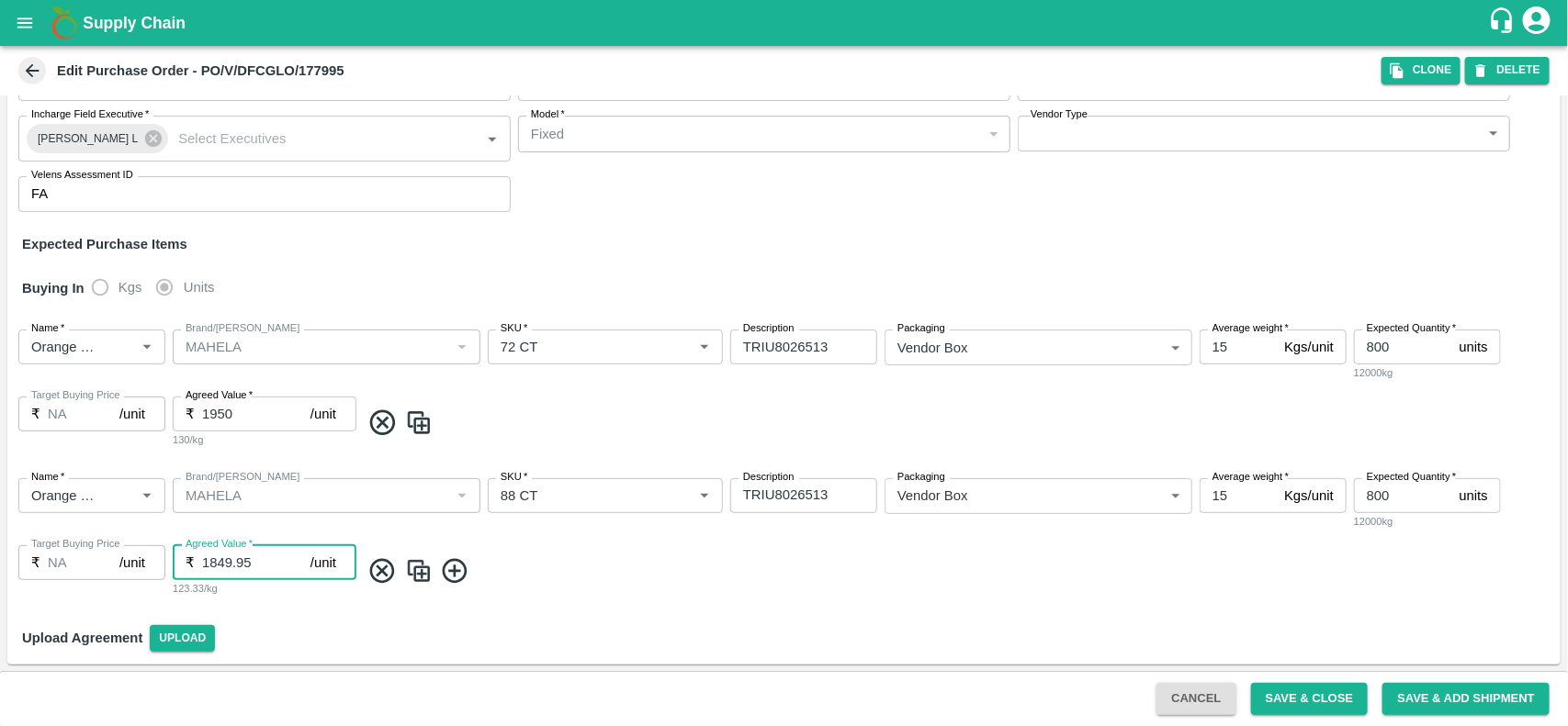
click at [207, 570] on input "1849.95" at bounding box center [256, 563] width 109 height 35
paste input "950"
type input "1950"
click at [1303, 692] on button "Save & Close" at bounding box center [1310, 699] width 117 height 32
